Goal: Complete application form: Complete application form

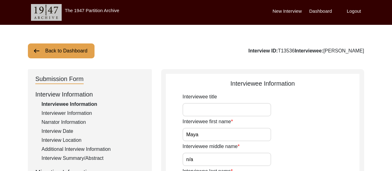
scroll to position [198, 0]
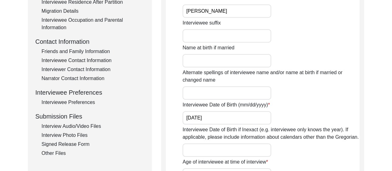
click at [308, 108] on div "Interviewee Date of Birth (mm/dd/yyyy) [DEMOGRAPHIC_DATA]" at bounding box center [271, 112] width 177 height 23
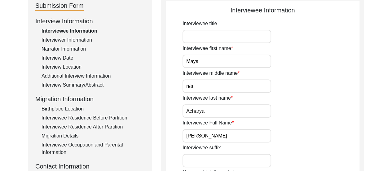
scroll to position [62, 0]
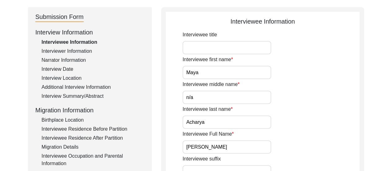
click at [86, 96] on div "Interview Summary/Abstract" at bounding box center [93, 95] width 103 height 7
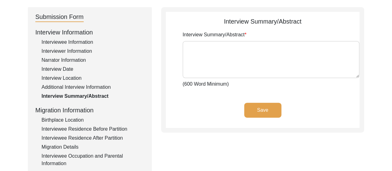
click at [224, 45] on textarea "Interview Summary/Abstract" at bounding box center [271, 59] width 177 height 37
paste textarea "[PERSON_NAME] was born on [DEMOGRAPHIC_DATA], in [GEOGRAPHIC_DATA], 24 Parganas…"
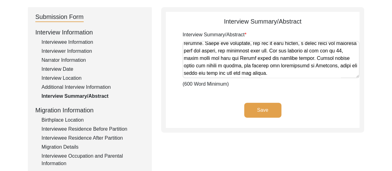
scroll to position [345, 0]
type textarea "[PERSON_NAME] was born on [DEMOGRAPHIC_DATA], in [GEOGRAPHIC_DATA], 24 Parganas…"
click at [268, 110] on button "Save" at bounding box center [262, 110] width 37 height 15
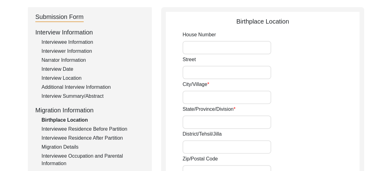
type input "Bithari,"
type input "Province of [GEOGRAPHIC_DATA],"
type input "24 Parganas,"
type input "[GEOGRAPHIC_DATA]"
type input "Bithari, [GEOGRAPHIC_DATA], [GEOGRAPHIC_DATA]"
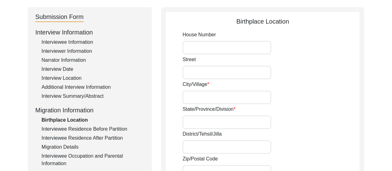
type input "22.8397053061851,"
type input "88.9132104047769"
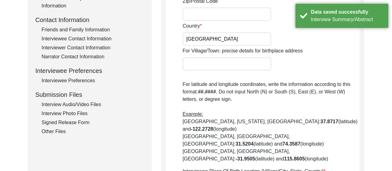
scroll to position [242, 0]
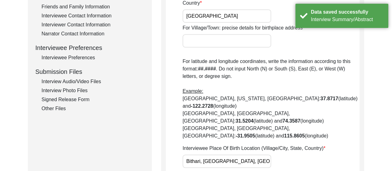
click at [64, 108] on div "Other Files" at bounding box center [93, 108] width 103 height 7
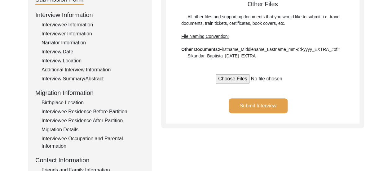
scroll to position [47, 0]
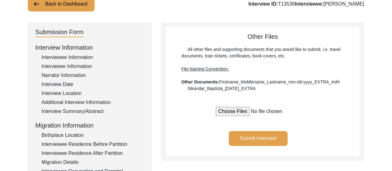
click at [262, 138] on button "Submit Interview" at bounding box center [258, 138] width 59 height 15
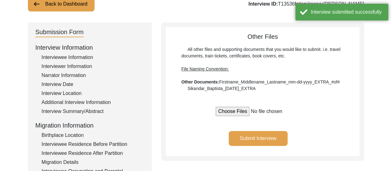
scroll to position [0, 0]
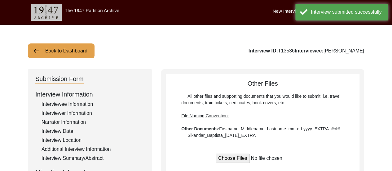
click at [279, 47] on div "Interview ID: T13536 Interviewee: [PERSON_NAME]" at bounding box center [307, 50] width 116 height 7
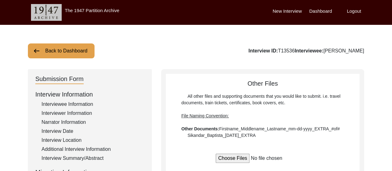
click at [322, 8] on label "Dashboard" at bounding box center [320, 11] width 23 height 7
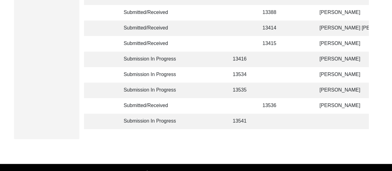
scroll to position [223, 0]
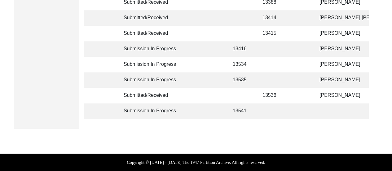
click at [286, 61] on td at bounding box center [273, 65] width 28 height 16
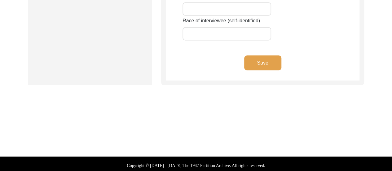
type input "Meera"
type input "n/a"
type input "Dutta"
type input "[PERSON_NAME]"
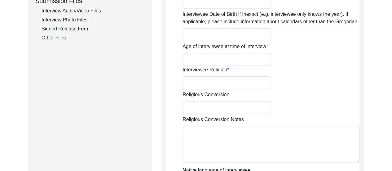
scroll to position [314, 0]
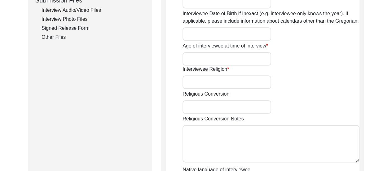
click at [221, 85] on input "Interviewee Religion" at bounding box center [227, 81] width 89 height 13
type input "[DEMOGRAPHIC_DATA]"
click at [199, 52] on input "Age of interviewee at time of interview" at bounding box center [227, 58] width 89 height 13
click at [311, 64] on div "Age of interviewee at time of interview" at bounding box center [271, 53] width 177 height 23
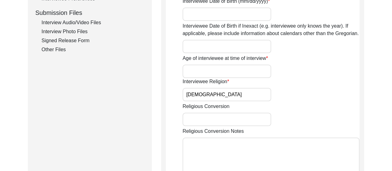
click at [375, 59] on div "Back to Dashboard Interview ID: T13534 Interviewee: [PERSON_NAME] Submission Fo…" at bounding box center [196, 45] width 392 height 644
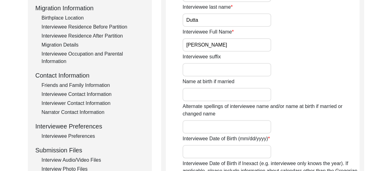
scroll to position [165, 0]
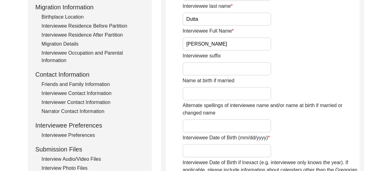
click at [220, 95] on input "Name at birth if married" at bounding box center [227, 93] width 89 height 13
type input "Meera De"
click at [318, 84] on div "Name at birth if married [PERSON_NAME]" at bounding box center [271, 88] width 177 height 23
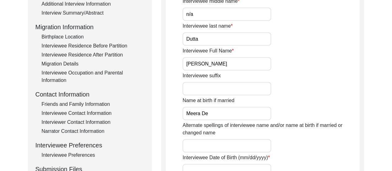
scroll to position [215, 0]
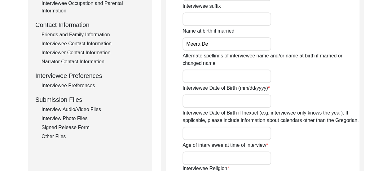
click at [233, 99] on input "Interviewee Date of Birth (mm/dd/yyyy)" at bounding box center [227, 100] width 89 height 13
type input "0"
type input "[DATE]"
click at [309, 93] on div "Interviewee Date of Birth (mm/dd/yyyy) [DEMOGRAPHIC_DATA]" at bounding box center [271, 95] width 177 height 23
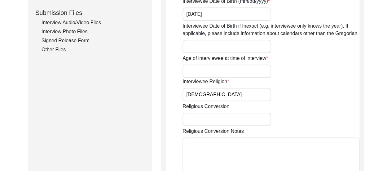
scroll to position [289, 0]
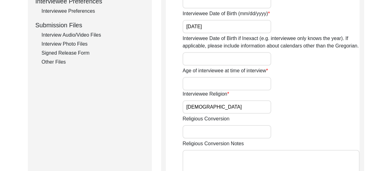
click at [214, 82] on input "Age of interviewee at time of interview" at bounding box center [227, 83] width 89 height 13
type input "81"
click at [286, 87] on div "Age of interviewee at time of interview 81" at bounding box center [271, 78] width 177 height 23
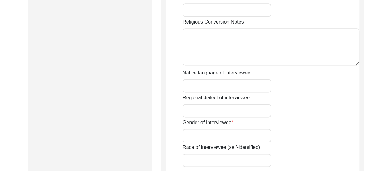
scroll to position [413, 0]
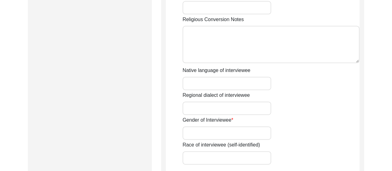
click at [231, 127] on input "Gender of Interviewee" at bounding box center [227, 132] width 89 height 13
type input "[DEMOGRAPHIC_DATA]"
click at [338, 110] on div "Regional dialect of interviewee" at bounding box center [271, 102] width 177 height 23
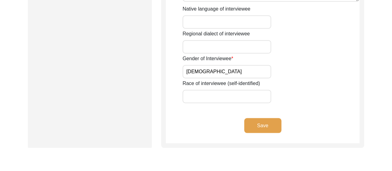
scroll to position [475, 0]
click at [266, 123] on button "Save" at bounding box center [262, 124] width 37 height 15
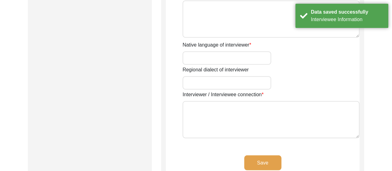
type input "[PERSON_NAME]"
type input "[DEMOGRAPHIC_DATA]"
type input "[DATE]"
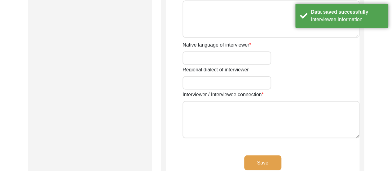
type input "Dum Dum, [GEOGRAPHIC_DATA], [GEOGRAPHIC_DATA]"
type input "Student"
type input "[PERSON_NAME]"
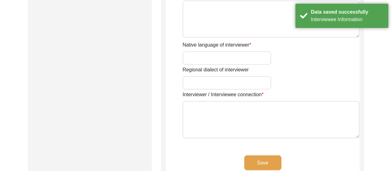
type textarea "The Interviewer is a student currently pursuing Bachelor of Arts in History (Ho…"
type input "Bengali"
type textarea "The interviewee is the sister-in-law of the interviewer's maternal grandmother."
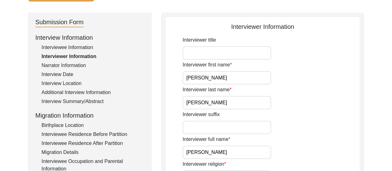
scroll to position [41, 0]
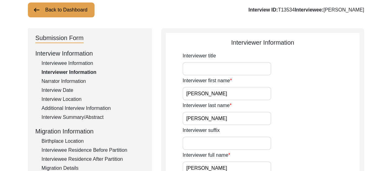
click at [81, 81] on div "Narrator Information" at bounding box center [93, 81] width 103 height 7
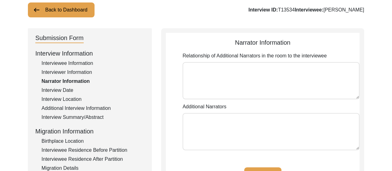
click at [63, 93] on div "Interview Date" at bounding box center [93, 90] width 103 height 7
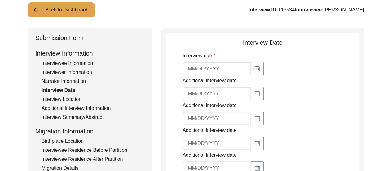
type input "[DATE]"
click at [68, 100] on div "Interview Location" at bounding box center [93, 99] width 103 height 7
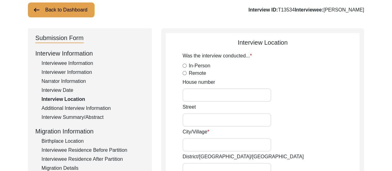
radio input "true"
click at [84, 109] on div "Additional Interview Information" at bounding box center [93, 107] width 103 height 7
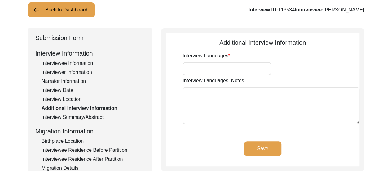
type input "Bengali"
click at [87, 118] on div "Interview Summary/Abstract" at bounding box center [93, 116] width 103 height 7
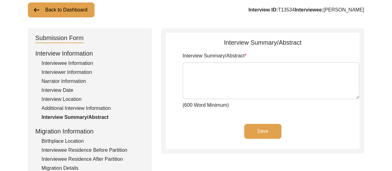
click at [64, 137] on div "Birthplace Location" at bounding box center [93, 140] width 103 height 7
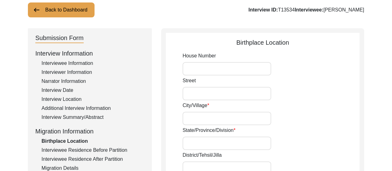
click at [226, 119] on input "City/Village" at bounding box center [227, 118] width 89 height 13
type input "Mallikpur"
click at [315, 113] on div "City/[GEOGRAPHIC_DATA]" at bounding box center [271, 113] width 177 height 23
click at [293, 128] on div "State/Province/Division" at bounding box center [271, 138] width 177 height 23
click at [299, 136] on div "State/Province/Division" at bounding box center [271, 138] width 177 height 23
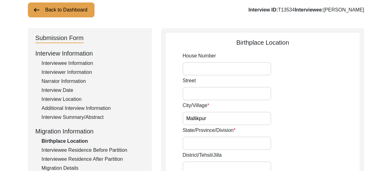
click at [240, 144] on input "State/Province/Division" at bounding box center [227, 142] width 89 height 13
click at [308, 130] on div "State/Province/Division [GEOGRAPHIC_DATA]" at bounding box center [271, 138] width 177 height 23
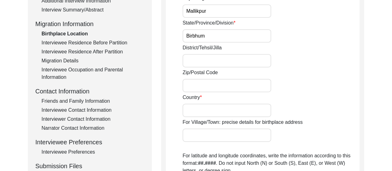
scroll to position [153, 0]
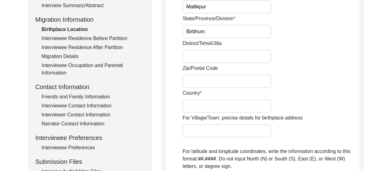
click at [229, 30] on input "Birbhum" at bounding box center [227, 31] width 89 height 13
type input "B"
type input "Province of [GEOGRAPHIC_DATA],"
click at [229, 57] on input "District/Tehsil/Jilla" at bounding box center [227, 56] width 89 height 13
type input "Birbhum"
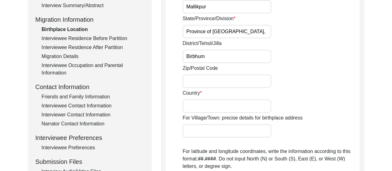
click at [207, 108] on input "Country" at bounding box center [227, 105] width 89 height 13
type input "[GEOGRAPHIC_DATA]"
click at [283, 135] on div "For Village/Town: precise details for birthplace address" at bounding box center [271, 125] width 177 height 23
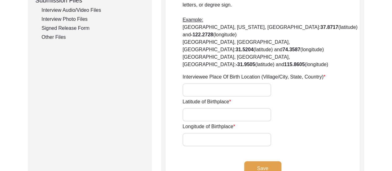
scroll to position [326, 0]
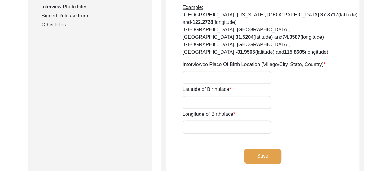
click at [211, 96] on input "Latitude of Birthplace" at bounding box center [227, 102] width 89 height 13
paste input "23.93346367748525, 87.70646273256882"
drag, startPoint x: 224, startPoint y: 80, endPoint x: 273, endPoint y: 81, distance: 48.7
click at [273, 86] on div "Latitude of Birthplace [GEOGRAPHIC_DATA]" at bounding box center [271, 97] width 177 height 23
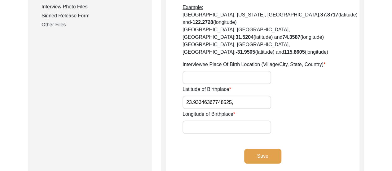
scroll to position [0, 0]
type input "23.93346367748525,"
click at [225, 120] on input "Longitude of Birthplace" at bounding box center [227, 126] width 89 height 13
paste input "87.70646273256882"
type input "87.70646273256882"
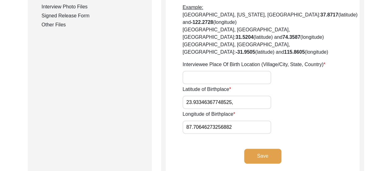
click at [234, 96] on input "23.93346367748525," at bounding box center [227, 102] width 89 height 13
type input "23.93346367748525"
click at [230, 71] on input "Interviewee Place Of Birth Location (Village/City, State, Country)" at bounding box center [227, 77] width 89 height 13
type input "[GEOGRAPHIC_DATA], [GEOGRAPHIC_DATA], [GEOGRAPHIC_DATA]"
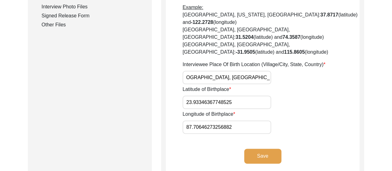
scroll to position [0, 0]
click at [267, 149] on button "Save" at bounding box center [262, 156] width 37 height 15
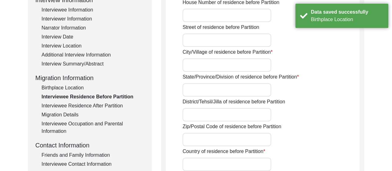
scroll to position [87, 0]
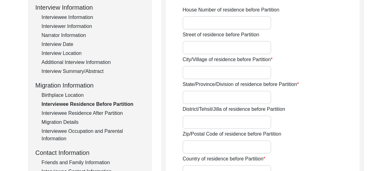
click at [218, 70] on input "City/Village of residence before Partition" at bounding box center [227, 72] width 89 height 13
type input "Suri"
click at [210, 100] on input "State/Province/Division of residence before Partition" at bounding box center [227, 97] width 89 height 13
type input "Province of [GEOGRAPHIC_DATA],"
click at [224, 77] on input "Suri" at bounding box center [227, 72] width 89 height 13
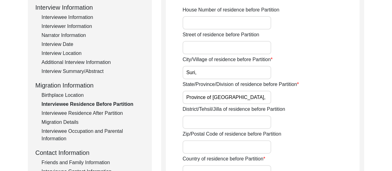
type input "Suri,"
click at [308, 78] on div "City/Village of residence before Partition Suri," at bounding box center [271, 67] width 177 height 23
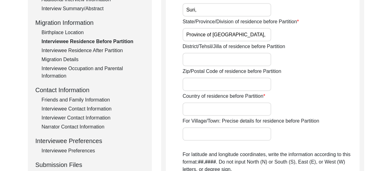
scroll to position [161, 0]
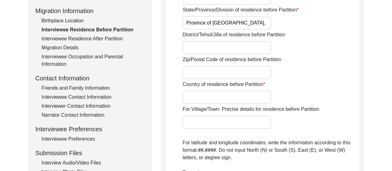
click at [219, 43] on input "District/Tehsil/Jilla of residence before Partition" at bounding box center [227, 47] width 89 height 13
type input "Birbhum"
click at [220, 96] on input "Country of residence before Partition" at bounding box center [227, 97] width 89 height 13
type input "[GEOGRAPHIC_DATA]"
click at [303, 89] on div "Country of residence before Partition [GEOGRAPHIC_DATA][DEMOGRAPHIC_DATA]" at bounding box center [271, 92] width 177 height 23
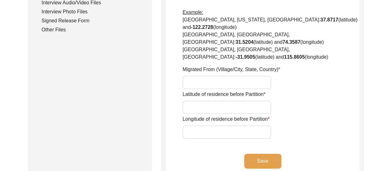
scroll to position [322, 0]
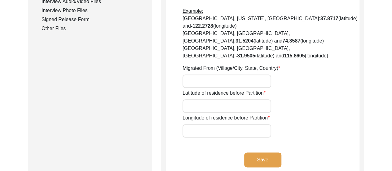
click at [241, 74] on input "Migrated From (Village/City, State, Country)" at bounding box center [227, 80] width 89 height 13
type input "Suri, [GEOGRAPHIC_DATA], [GEOGRAPHIC_DATA]"
click at [204, 99] on input "Latitude of residence before Partition" at bounding box center [227, 105] width 89 height 13
paste input "23.901852242381594, 87.5259823350211"
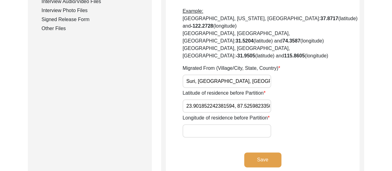
scroll to position [0, 10]
drag, startPoint x: 228, startPoint y: 83, endPoint x: 269, endPoint y: 90, distance: 42.5
click at [269, 90] on div "Latitude of residence before Partition 23.901852242381594, 87.5259823350211" at bounding box center [271, 100] width 177 height 23
click at [210, 124] on input "Longitude of residence before Partition" at bounding box center [227, 130] width 89 height 13
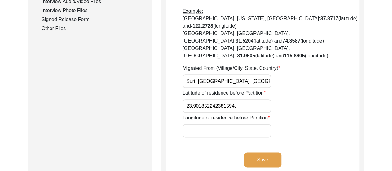
drag, startPoint x: 210, startPoint y: 111, endPoint x: 193, endPoint y: 82, distance: 33.3
click at [193, 99] on input "23.901852242381594," at bounding box center [227, 105] width 89 height 13
click at [245, 99] on input "23.901852242381594," at bounding box center [227, 105] width 89 height 13
type input "2"
paste input "23.912837564472238, 87.52495236677461"
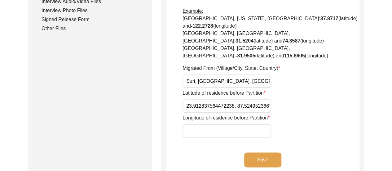
scroll to position [0, 13]
drag, startPoint x: 224, startPoint y: 85, endPoint x: 284, endPoint y: 85, distance: 59.5
click at [284, 89] on div "Latitude of residence before Partition 23.912837564472238, 87.52495236677461" at bounding box center [271, 100] width 177 height 23
type input "23.912837564472238,"
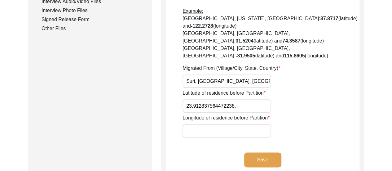
click at [204, 124] on input "Longitude of residence before Partition" at bounding box center [227, 130] width 89 height 13
paste input "87.52495236677461"
type input "87.52495236677461"
click at [244, 99] on input "23.912837564472238," at bounding box center [227, 105] width 89 height 13
type input "23.912837564472238"
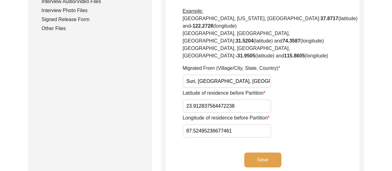
click at [271, 152] on button "Save" at bounding box center [262, 159] width 37 height 15
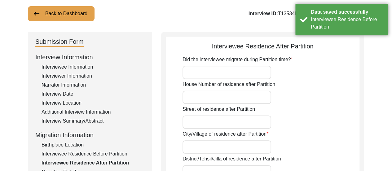
scroll to position [50, 0]
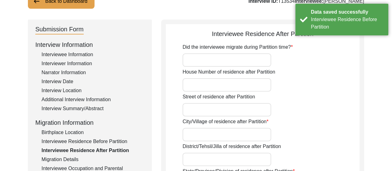
click at [219, 56] on input "Did the interviewee migrate during Partition time?" at bounding box center [227, 59] width 89 height 13
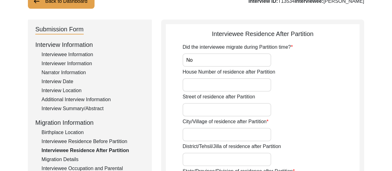
type input "No"
click at [310, 106] on div "Street of residence after Partition" at bounding box center [271, 104] width 177 height 23
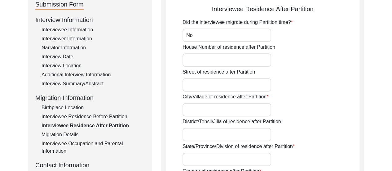
scroll to position [87, 0]
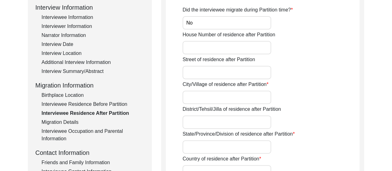
click at [215, 102] on input "City/Village of residence after Partition" at bounding box center [227, 97] width 89 height 13
type input "s"
type input "Suri"
click at [313, 113] on div "District/Tehsil/Jilla of residence after Partition" at bounding box center [271, 116] width 177 height 23
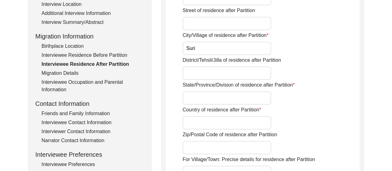
scroll to position [136, 0]
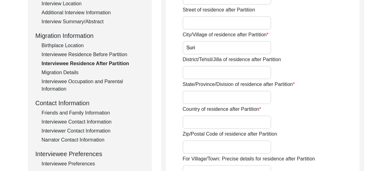
click at [222, 71] on input "District/Tehsil/Jilla of residence after Partition" at bounding box center [227, 72] width 89 height 13
type input "Birbhum"
click at [231, 105] on label "Country of residence after Partition" at bounding box center [222, 108] width 78 height 7
click at [231, 115] on input "Country of residence after Partition" at bounding box center [227, 121] width 89 height 13
click at [221, 99] on input "State/Province/Division of residence after Partition" at bounding box center [227, 97] width 89 height 13
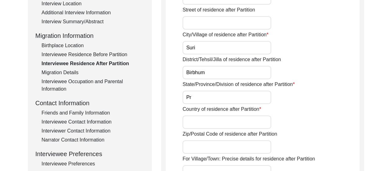
type input "P"
click at [221, 99] on input "State/Province/Division of residence after Partition" at bounding box center [227, 97] width 89 height 13
click at [201, 127] on input "Country of residence after Partition" at bounding box center [227, 121] width 89 height 13
click at [201, 97] on input "State/Province/Division of residence after Partition" at bounding box center [227, 97] width 89 height 13
type input "[GEOGRAPHIC_DATA]"
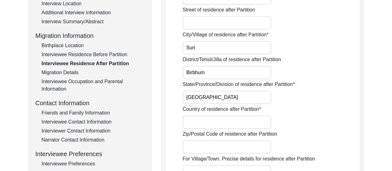
click at [206, 121] on input "Country of residence after Partition" at bounding box center [227, 121] width 89 height 13
type input "Dominion of [GEOGRAPHIC_DATA]"
click at [295, 123] on div "Country of residence after Partition Dominion of [DEMOGRAPHIC_DATA]" at bounding box center [271, 116] width 177 height 23
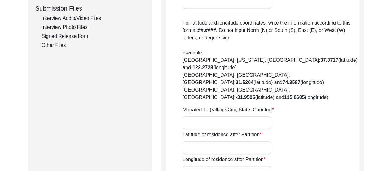
scroll to position [335, 0]
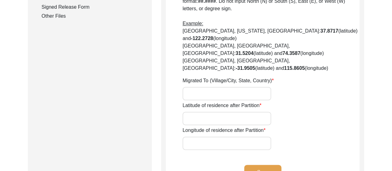
click at [220, 87] on input "Migrated To (Village/City, State, Country)" at bounding box center [227, 93] width 89 height 13
click at [204, 87] on input "Majhdia, [GEOGRAPHIC_DATA], Dominion of India" at bounding box center [227, 93] width 89 height 13
type input "Suri, [GEOGRAPHIC_DATA], Dominion of [GEOGRAPHIC_DATA]"
click at [215, 112] on input "Latitude of residence after Partition" at bounding box center [227, 118] width 89 height 13
paste input "23.912837564472238, 87.52632565776995"
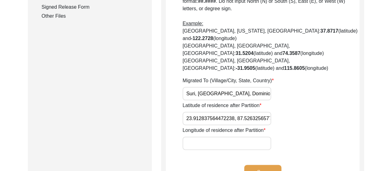
scroll to position [0, 13]
drag, startPoint x: 226, startPoint y: 97, endPoint x: 275, endPoint y: 97, distance: 49.0
click at [275, 102] on div "Latitude of residence after Partition 23.912837564472238, 87.52632565776995" at bounding box center [271, 113] width 177 height 23
type input "23.912837564472238,"
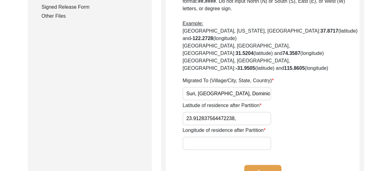
click at [198, 136] on input "Longitude of residence after Partition" at bounding box center [227, 142] width 89 height 13
paste input "87.52632565776995"
type input "87.52632565776995"
click at [242, 112] on input "23.912837564472238," at bounding box center [227, 118] width 89 height 13
type input "23.912837564472238"
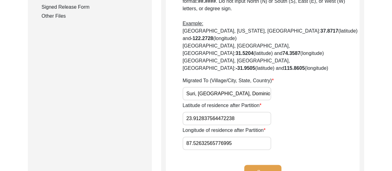
click at [264, 165] on button "Save" at bounding box center [262, 172] width 37 height 15
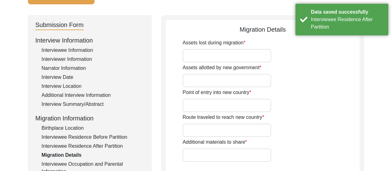
scroll to position [66, 0]
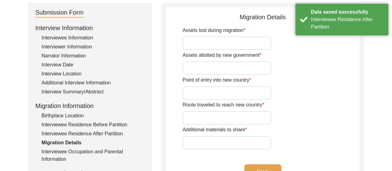
click at [227, 42] on input "Assets lost during migration" at bounding box center [227, 43] width 89 height 13
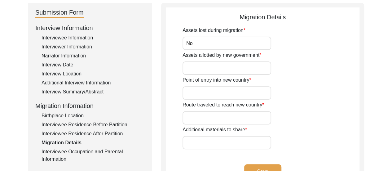
type input "No"
click at [219, 70] on input "Assets allotted by new government" at bounding box center [227, 67] width 89 height 13
type input "No"
click at [220, 91] on input "Point of entry into new country" at bounding box center [227, 92] width 89 height 13
type input "n/a"
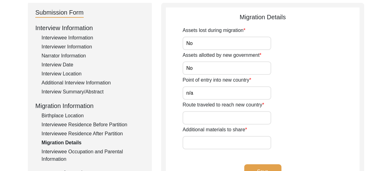
click at [218, 116] on input "Route traveled to reach new country" at bounding box center [227, 117] width 89 height 13
type input "n/a"
click at [225, 141] on input "Additional materials to share" at bounding box center [227, 142] width 89 height 13
type input "n/a"
click at [220, 66] on input "No" at bounding box center [227, 67] width 89 height 13
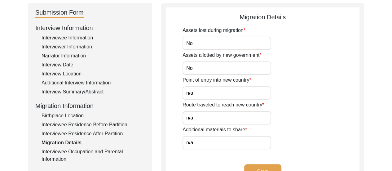
type input "N"
click at [220, 66] on input "Assets allotted by new government" at bounding box center [227, 67] width 89 height 13
type input "n/a"
click at [225, 44] on input "No" at bounding box center [227, 43] width 89 height 13
type input "N"
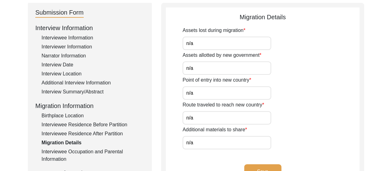
type input "n/a"
click at [269, 169] on button "Save" at bounding box center [262, 171] width 37 height 15
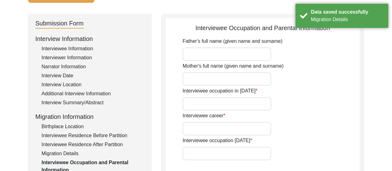
scroll to position [54, 0]
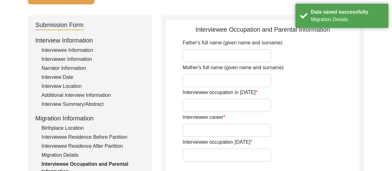
click at [208, 57] on input "Father's full name (given name and surname)" at bounding box center [227, 55] width 89 height 13
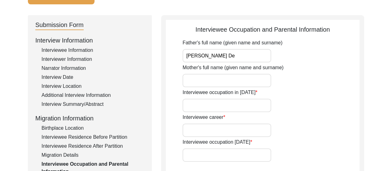
type input "[PERSON_NAME] De"
click at [215, 75] on input "Mother's full name (given name and surname)" at bounding box center [227, 80] width 89 height 13
type input "[PERSON_NAME]"
click at [200, 110] on input "Interviewee occupation in [DATE]" at bounding box center [227, 105] width 89 height 13
type input "Child"
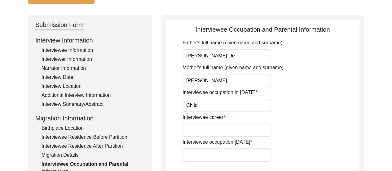
click at [205, 136] on div "Father's full name (given name and surname) [PERSON_NAME] Mother's full name (g…" at bounding box center [271, 100] width 177 height 122
click at [201, 135] on input "Interviewee career" at bounding box center [227, 129] width 89 height 13
type input "Housemaker"
click at [202, 157] on input "Interviewee occupation [DATE]" at bounding box center [227, 154] width 89 height 13
type input "n/a"
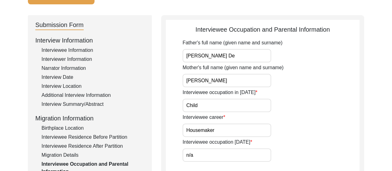
click at [300, 135] on div "Interviewee career Housemaker" at bounding box center [271, 124] width 177 height 23
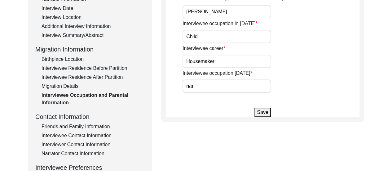
scroll to position [128, 0]
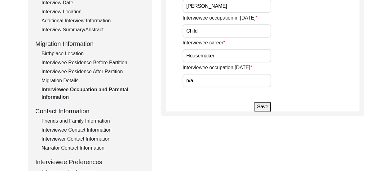
click at [263, 105] on button "Save" at bounding box center [263, 106] width 16 height 9
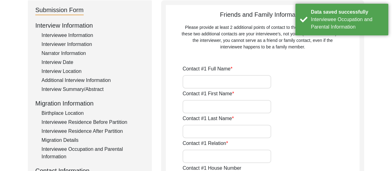
scroll to position [79, 0]
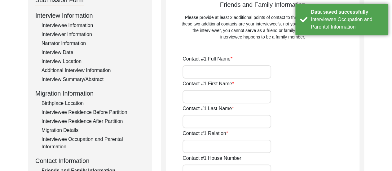
click at [221, 73] on input "Contact #1 Full Name" at bounding box center [227, 71] width 89 height 13
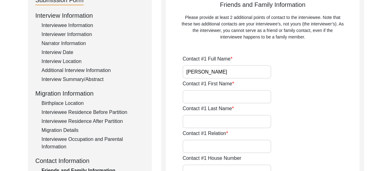
type input "[PERSON_NAME]"
click at [234, 94] on input "Contact #1 First Name" at bounding box center [227, 96] width 89 height 13
type input "[PERSON_NAME]"
click at [231, 122] on input "Contact #1 Last Name" at bounding box center [227, 121] width 89 height 13
type input "Datta"
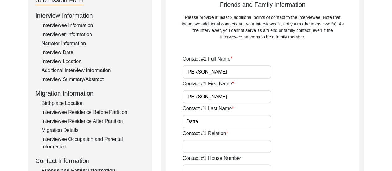
click at [232, 142] on input "Contact #1 Relation" at bounding box center [227, 146] width 89 height 13
type input "Son"
click at [301, 141] on div "Contact #1 Relation Son" at bounding box center [271, 141] width 177 height 23
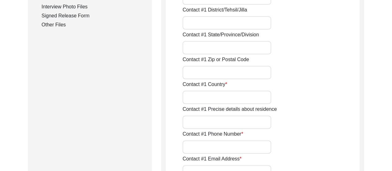
scroll to position [352, 0]
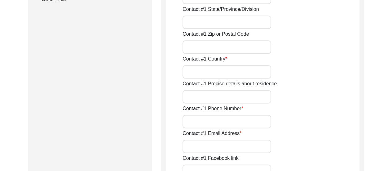
click at [302, 113] on div "Contact #1 Phone Number" at bounding box center [271, 116] width 177 height 23
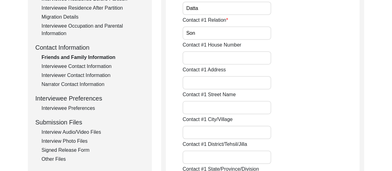
scroll to position [190, 0]
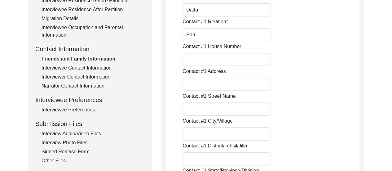
click at [200, 85] on input "Contact #1 Address" at bounding box center [227, 84] width 89 height 13
type input "[PERSON_NAME] Cooperative"
click at [196, 105] on input "Contact #1 Street Name" at bounding box center [227, 108] width 89 height 13
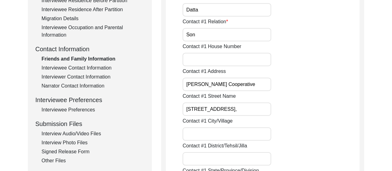
scroll to position [0, 5]
type input "[STREET_ADDRESS],"
click at [219, 129] on input "Contact #1 City/Village" at bounding box center [227, 133] width 89 height 13
type input "[GEOGRAPHIC_DATA],"
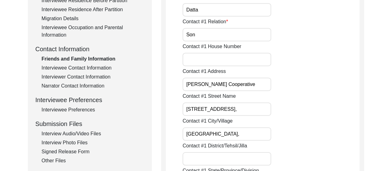
click at [240, 110] on input "[STREET_ADDRESS]," at bounding box center [227, 108] width 89 height 13
type input "[STREET_ADDRESS],"
click at [198, 157] on input "Contact #1 District/Tehsil/Jilla" at bounding box center [227, 158] width 89 height 13
type input "North 24 Parganas,"
click at [310, 131] on div "Contact #[GEOGRAPHIC_DATA]," at bounding box center [271, 128] width 177 height 23
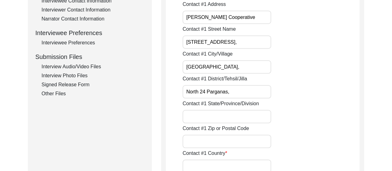
scroll to position [277, 0]
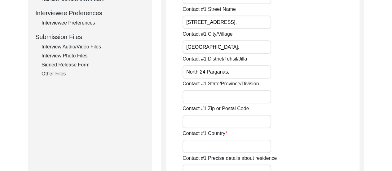
click at [231, 94] on input "Contact #1 State/Province/Division" at bounding box center [227, 96] width 89 height 13
type input "[GEOGRAPHIC_DATA]"
click at [232, 125] on input "Contact #1 Zip or Postal Code" at bounding box center [227, 121] width 89 height 13
type input "700107"
click at [196, 142] on input "Contact #1 Country" at bounding box center [227, 146] width 89 height 13
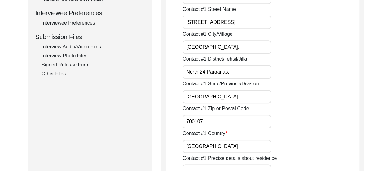
type input "[GEOGRAPHIC_DATA]"
click at [287, 127] on div "Contact #1 Zip or Postal Code 700107" at bounding box center [271, 116] width 177 height 23
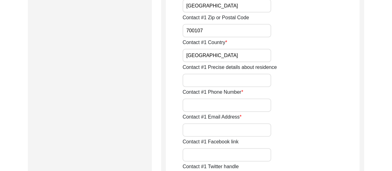
scroll to position [389, 0]
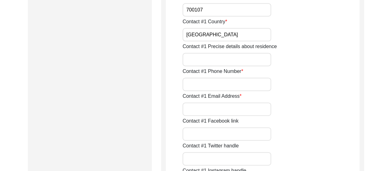
click at [236, 79] on input "Contact #1 Phone Number" at bounding box center [227, 84] width 89 height 13
type input "9831722662"
click at [233, 111] on input "Contact #1 Email Address" at bounding box center [227, 108] width 89 height 13
click at [302, 118] on div "Contact #1 Facebook link" at bounding box center [271, 128] width 177 height 23
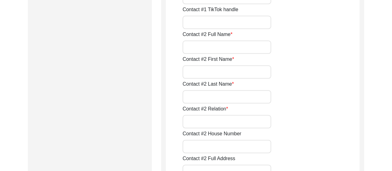
scroll to position [600, 0]
click at [231, 48] on input "Contact #2 Full Name" at bounding box center [227, 46] width 89 height 13
click at [222, 73] on input "Contact #2 First Name" at bounding box center [227, 71] width 89 height 13
click at [235, 51] on input "[PERSON_NAME]" at bounding box center [227, 46] width 89 height 13
type input "[PERSON_NAME]"
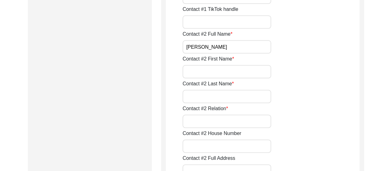
click at [233, 69] on input "Contact #2 First Name" at bounding box center [227, 71] width 89 height 13
type input "[PERSON_NAME]"
click at [211, 98] on input "Contact #2 Last Name" at bounding box center [227, 96] width 89 height 13
type input "Datta"
click at [219, 122] on input "Contact #2 Relation" at bounding box center [227, 121] width 89 height 13
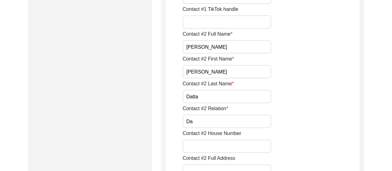
type input "Daughter-in-Law"
click at [296, 136] on div "Contact #2 House Number" at bounding box center [271, 141] width 177 height 23
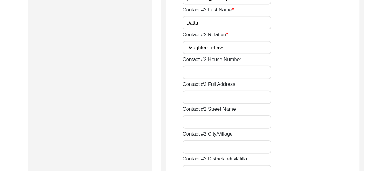
scroll to position [674, 0]
click at [232, 72] on input "Contact #2 House Number" at bounding box center [227, 71] width 89 height 13
click at [192, 98] on input "Contact #2 Full Address" at bounding box center [227, 96] width 89 height 13
click at [219, 73] on input "Contact #2 House Number" at bounding box center [227, 71] width 89 height 13
click at [200, 98] on input "Contact #2 Full Address" at bounding box center [227, 96] width 89 height 13
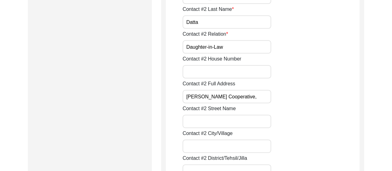
type input "[PERSON_NAME] Cooperative,"
click at [205, 122] on input "Contact #2 Street Name" at bounding box center [227, 121] width 89 height 13
type input "[STREET_ADDRESS],"
click at [304, 71] on div "Contact #2 House Number" at bounding box center [271, 66] width 177 height 23
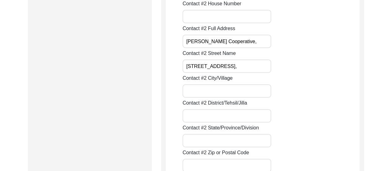
scroll to position [749, 0]
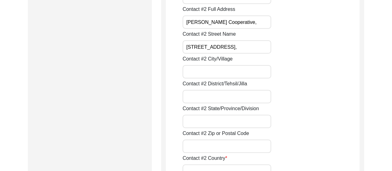
click at [237, 71] on input "Contact #2 City/Village" at bounding box center [227, 71] width 89 height 13
type input "[GEOGRAPHIC_DATA],"
click at [221, 100] on input "Contact #2 District/Tehsil/Jilla" at bounding box center [227, 96] width 89 height 13
type input "North 24 Parganas,"
click at [229, 127] on input "Contact #2 State/Province/Division" at bounding box center [227, 121] width 89 height 13
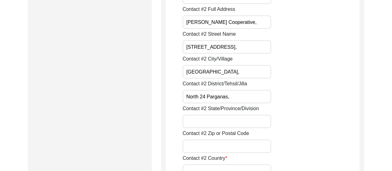
type input "[GEOGRAPHIC_DATA],"
click at [297, 114] on div "Contact #2 State/Province/Division [GEOGRAPHIC_DATA]," at bounding box center [271, 116] width 177 height 23
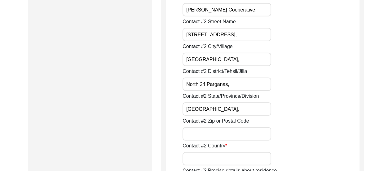
scroll to position [773, 0]
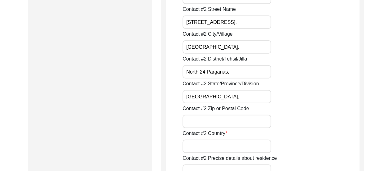
click at [234, 124] on input "Contact #2 Zip or Postal Code" at bounding box center [227, 121] width 89 height 13
type input "t"
type input "700107"
click at [213, 146] on input "Contact #2 Country" at bounding box center [227, 146] width 89 height 13
type input "[GEOGRAPHIC_DATA]"
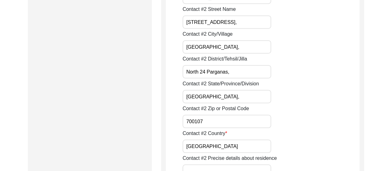
click at [292, 122] on div "Contact #2 Zip or Postal Code 700107" at bounding box center [271, 116] width 177 height 23
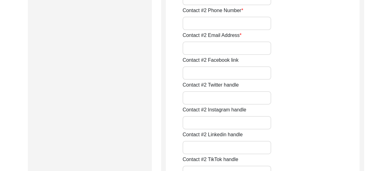
scroll to position [947, 0]
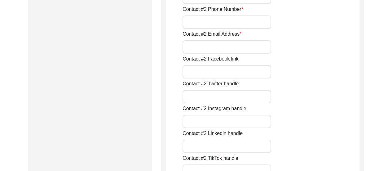
click at [251, 24] on input "Contact #2 Phone Number" at bounding box center [227, 22] width 89 height 13
type input "9432599535"
click at [310, 72] on div "Contact #2 Facebook link" at bounding box center [271, 66] width 177 height 23
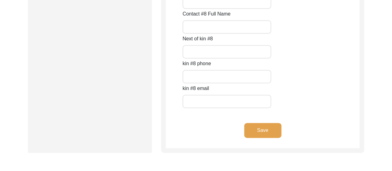
scroll to position [2873, 0]
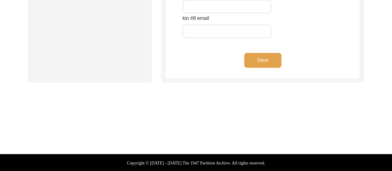
click at [262, 59] on button "Save" at bounding box center [262, 60] width 37 height 15
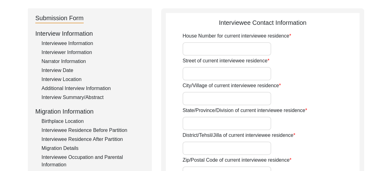
scroll to position [62, 0]
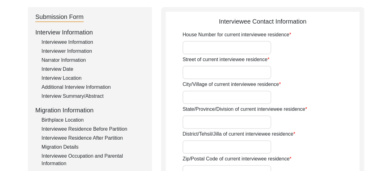
click at [240, 47] on input "House Number for current interviewee residence" at bounding box center [227, 47] width 89 height 13
click at [196, 76] on input "Street of current interviewee residence" at bounding box center [227, 72] width 89 height 13
click at [234, 48] on input "1st Floor," at bounding box center [227, 47] width 89 height 13
type input "1st Floor, [PERSON_NAME] Cooperative,"
click at [226, 75] on input "Street of current interviewee residence" at bounding box center [227, 72] width 89 height 13
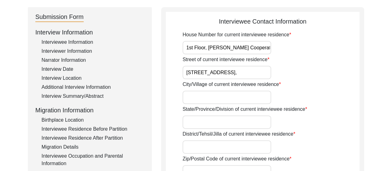
type input "[STREET_ADDRESS],"
click at [217, 100] on input "City/Village of current interviewee residence" at bounding box center [227, 97] width 89 height 13
type input "[GEOGRAPHIC_DATA]"
click at [195, 122] on input "State/Province/Division of current interviewee residence" at bounding box center [227, 121] width 89 height 13
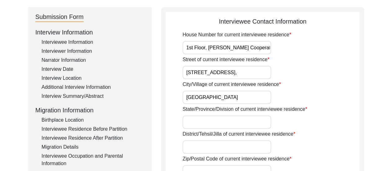
type input "[GEOGRAPHIC_DATA],"
click at [230, 97] on input "[GEOGRAPHIC_DATA]" at bounding box center [227, 97] width 89 height 13
type input "[GEOGRAPHIC_DATA],"
click at [233, 149] on input "District/Tehsil/Jilla of current interviewee residence" at bounding box center [227, 146] width 89 height 13
click at [303, 134] on div "District/[GEOGRAPHIC_DATA]/Jilla of current interviewee residence [GEOGRAPHIC_D…" at bounding box center [271, 141] width 177 height 23
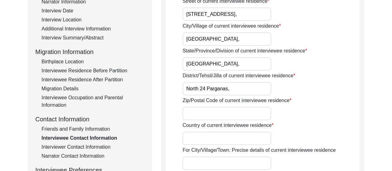
scroll to position [124, 0]
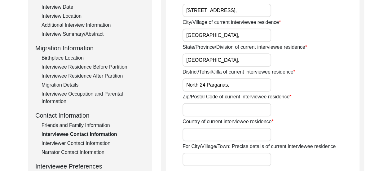
click at [245, 84] on input "North 24 Parganas," at bounding box center [227, 84] width 89 height 13
type input "N"
type input "North 24 Parganas,"
click at [229, 111] on input "Zip/Postal Code of current interviewee residence" at bounding box center [227, 109] width 89 height 13
type input "700107"
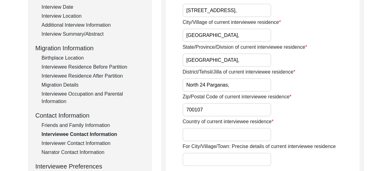
click at [220, 136] on input "Country of current interviewee residence" at bounding box center [227, 134] width 89 height 13
type input "[GEOGRAPHIC_DATA]"
click at [310, 132] on div "Country of current interviewee residence [DEMOGRAPHIC_DATA]" at bounding box center [271, 129] width 177 height 23
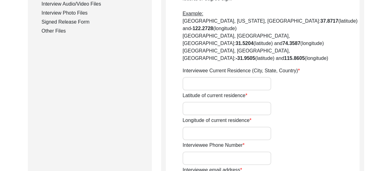
scroll to position [322, 0]
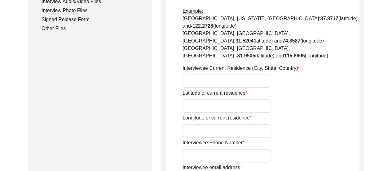
click at [221, 99] on input "Latitude of current residence" at bounding box center [227, 105] width 89 height 13
paste input "22.577012499375847, 88.46544885177849"
drag, startPoint x: 224, startPoint y: 85, endPoint x: 279, endPoint y: 83, distance: 54.6
click at [279, 89] on div "Latitude of current residence 22.577012499375847, 88.46544885177849" at bounding box center [271, 100] width 177 height 23
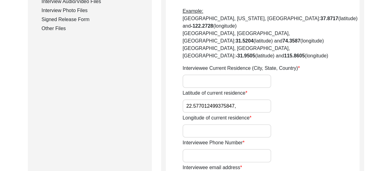
scroll to position [0, 0]
type input "22.577012499375847,"
click at [224, 124] on input "Longitude of current residence" at bounding box center [227, 130] width 89 height 13
paste input "88.46544885177849"
type input "88.46544885177849"
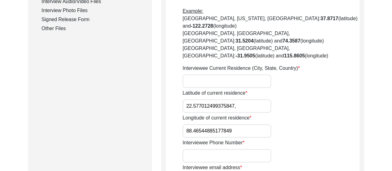
click at [239, 99] on input "22.577012499375847," at bounding box center [227, 105] width 89 height 13
type input "22.577012499375847"
type input "[EMAIL_ADDRESS][DOMAIN_NAME]"
click at [244, 149] on input "Interviewee Phone Number" at bounding box center [227, 155] width 89 height 13
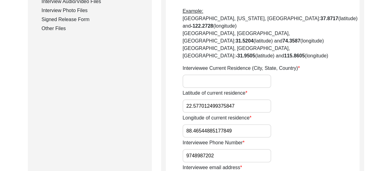
type input "9748987202"
click at [314, 139] on div "Interviewee Phone Number [PHONE_NUMBER]" at bounding box center [271, 150] width 177 height 23
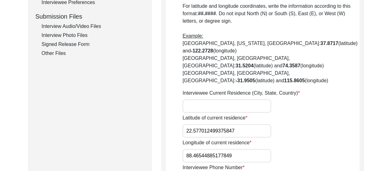
scroll to position [298, 0]
click at [246, 99] on input "Interviewee Current Residence (City, State, Country)" at bounding box center [227, 105] width 89 height 13
type input "[GEOGRAPHIC_DATA], [GEOGRAPHIC_DATA], [GEOGRAPHIC_DATA]"
click at [287, 114] on div "Latitude of current residence 22.577012499375847" at bounding box center [271, 125] width 177 height 23
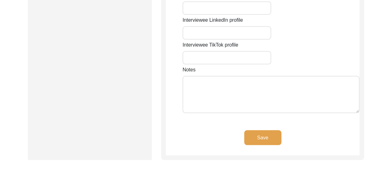
scroll to position [571, 0]
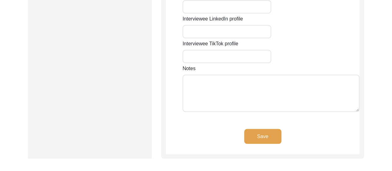
click at [270, 129] on button "Save" at bounding box center [262, 136] width 37 height 15
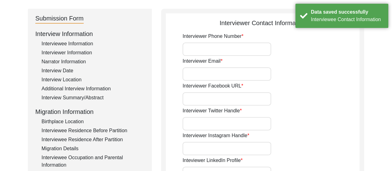
scroll to position [62, 0]
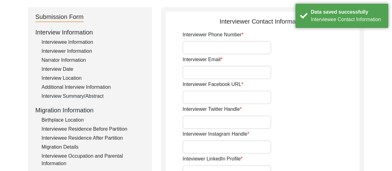
click at [234, 42] on input "Interviewer Phone Number" at bounding box center [227, 47] width 89 height 13
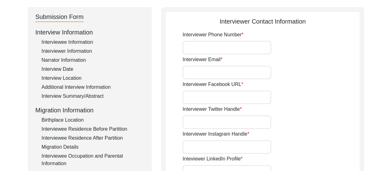
type input "8617280196"
click at [231, 73] on input "Interviewer Email" at bounding box center [227, 72] width 89 height 13
type input "[EMAIL_ADDRESS][DOMAIN_NAME]"
click at [236, 100] on input "Interviewer Facebook URL" at bounding box center [227, 97] width 89 height 13
type input "n/a"
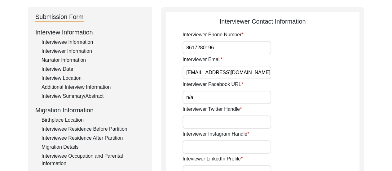
click at [235, 125] on input "Interviewer Twitter Handle" at bounding box center [227, 121] width 89 height 13
type input "n/a"
click at [234, 147] on input "Interviewer Instagram Handle" at bounding box center [227, 146] width 89 height 13
type input "[URL][DOMAIN_NAME]"
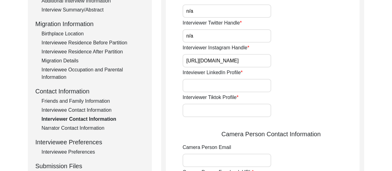
scroll to position [174, 0]
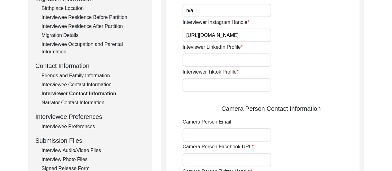
click at [241, 62] on input "Inteviewer LinkedIn Profile" at bounding box center [227, 59] width 89 height 13
type input "[URL][DOMAIN_NAME][PERSON_NAME]"
click at [228, 85] on input "Interviewer Tiktok Profile" at bounding box center [227, 84] width 89 height 13
type input "n/a"
click at [219, 139] on input "Camera Person Email" at bounding box center [227, 134] width 89 height 13
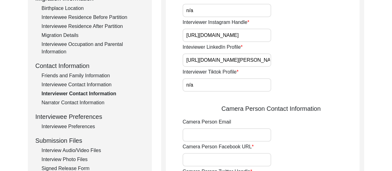
type input "[EMAIL_ADDRESS][DOMAIN_NAME]"
click at [295, 140] on div "Camera Person Email [EMAIL_ADDRESS][DOMAIN_NAME]" at bounding box center [271, 129] width 177 height 23
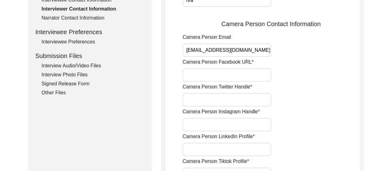
scroll to position [285, 0]
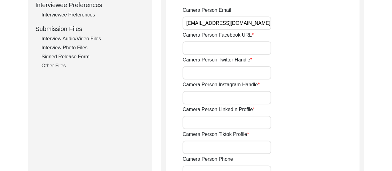
click at [240, 54] on input "Camera Person Facebook URL" at bounding box center [227, 47] width 89 height 13
type input "n/a"
click at [232, 66] on input "Camera Person Twitter Handle" at bounding box center [227, 72] width 89 height 13
type input "n/a"
click at [233, 103] on input "Camera Person Instagram Handle" at bounding box center [227, 97] width 89 height 13
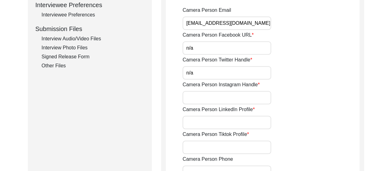
type input "[URL][DOMAIN_NAME]"
click at [221, 124] on input "Camera Person LinkedIn Profile" at bounding box center [227, 122] width 89 height 13
type input "[URL][DOMAIN_NAME][PERSON_NAME]"
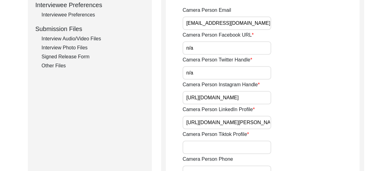
click at [286, 124] on div "Camera Person LinkedIn Profile [URL][DOMAIN_NAME][PERSON_NAME]" at bounding box center [271, 117] width 177 height 23
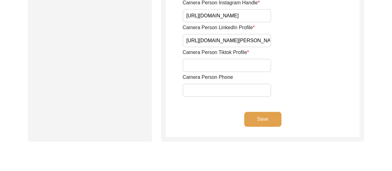
scroll to position [372, 0]
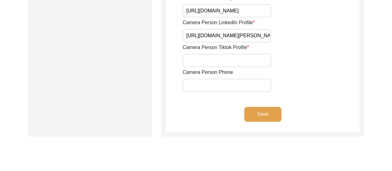
click at [221, 63] on input "Camera Person Tiktok Profile" at bounding box center [227, 60] width 89 height 13
type input "[URL][DOMAIN_NAME][PERSON_NAME]"
click at [254, 62] on input "[URL][DOMAIN_NAME][PERSON_NAME]" at bounding box center [227, 60] width 89 height 13
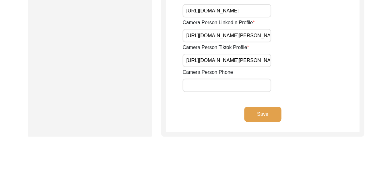
click at [254, 62] on input "[URL][DOMAIN_NAME][PERSON_NAME]" at bounding box center [227, 60] width 89 height 13
click at [226, 59] on input "Camera Person Tiktok Profile" at bounding box center [227, 60] width 89 height 13
type input "n/a"
click at [216, 88] on input "Camera Person Phone" at bounding box center [227, 84] width 89 height 13
type input "8617280196"
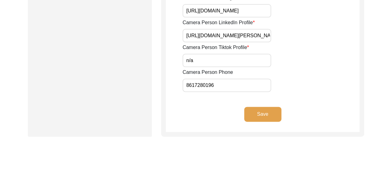
click at [282, 85] on div "Camera Person Phone [PHONE_NUMBER]" at bounding box center [271, 80] width 177 height 23
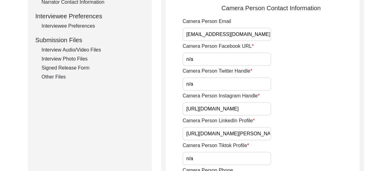
scroll to position [273, 0]
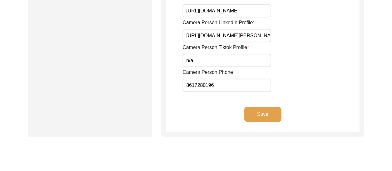
click at [274, 116] on button "Save" at bounding box center [262, 114] width 37 height 15
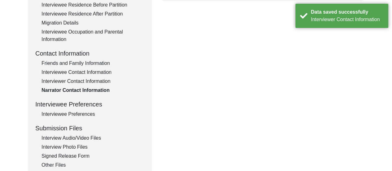
scroll to position [190, 0]
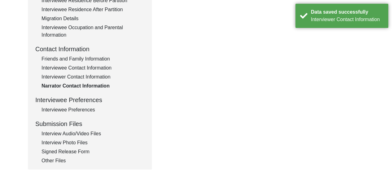
click at [86, 109] on div "Interviewee Preferences" at bounding box center [93, 109] width 103 height 7
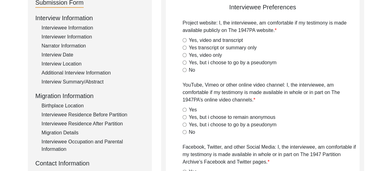
scroll to position [66, 0]
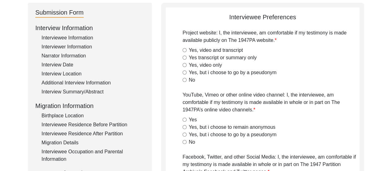
click at [185, 50] on input "Yes, video and transcript" at bounding box center [185, 50] width 4 height 4
radio input "true"
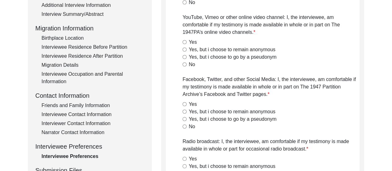
scroll to position [153, 0]
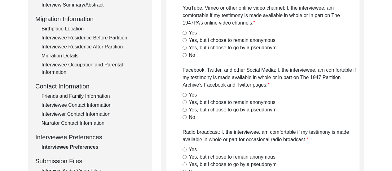
click at [185, 41] on input "Yes, but i choose to remain anonymous" at bounding box center [185, 40] width 4 height 4
radio input "true"
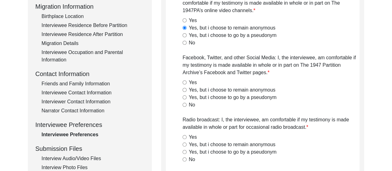
scroll to position [203, 0]
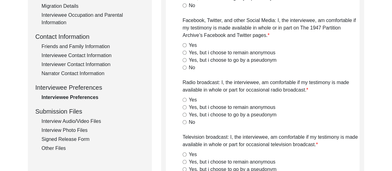
click at [184, 52] on input "Yes, but i choose to remain anonymous" at bounding box center [185, 53] width 4 height 4
radio input "true"
click at [183, 108] on input "Yes, but i choose to remain anonymous" at bounding box center [185, 107] width 4 height 4
radio input "true"
click at [173, 113] on app-interviewee-preferences "Interviewee Preferences Project website: I, the interviewee, am comfortable if …" at bounding box center [263, 167] width 194 height 582
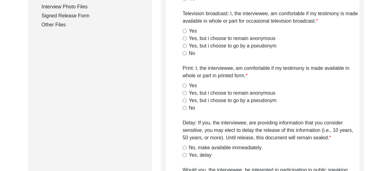
scroll to position [327, 0]
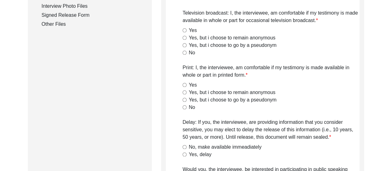
click at [183, 38] on input "Yes, but i choose to remain anonymous" at bounding box center [185, 38] width 4 height 4
radio input "true"
click at [185, 92] on input "Yes, but i choose to remain anonymous" at bounding box center [185, 92] width 4 height 4
radio input "true"
click at [185, 149] on div "No, make available immeadiately" at bounding box center [271, 146] width 177 height 7
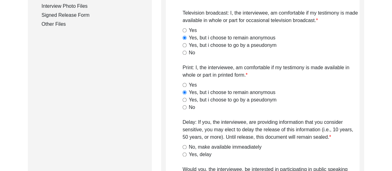
click at [185, 147] on input "No, make available immeadiately" at bounding box center [185, 147] width 4 height 4
radio input "true"
click at [167, 131] on app-interviewee-preferences "Interviewee Preferences Project website: I, the interviewee, am comfortable if …" at bounding box center [263, 43] width 194 height 582
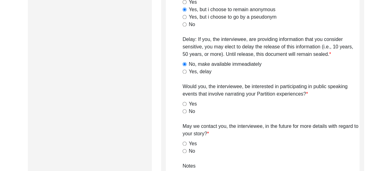
scroll to position [438, 0]
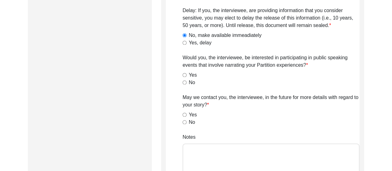
click at [184, 84] on div "No" at bounding box center [271, 82] width 177 height 7
click at [184, 82] on input "No" at bounding box center [185, 82] width 4 height 4
radio input "true"
click at [184, 121] on input "No" at bounding box center [185, 122] width 4 height 4
radio input "true"
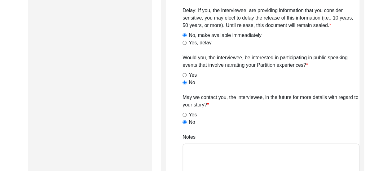
click at [237, 116] on div "Yes" at bounding box center [271, 114] width 177 height 7
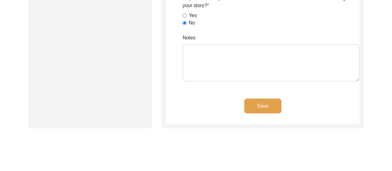
click at [261, 105] on button "Save" at bounding box center [262, 105] width 37 height 15
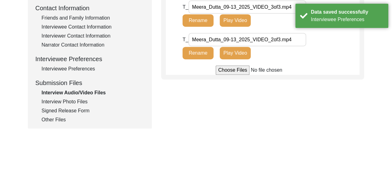
scroll to position [240, 0]
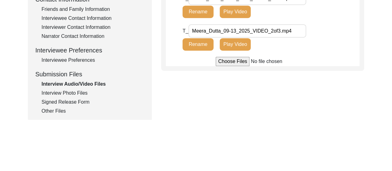
click at [77, 90] on div "Interview Photo Files" at bounding box center [93, 92] width 103 height 7
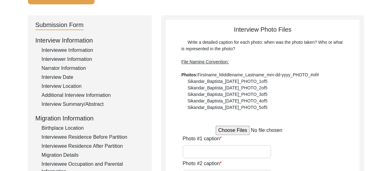
scroll to position [66, 0]
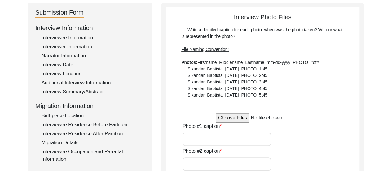
click at [237, 119] on input "file" at bounding box center [263, 117] width 94 height 9
type input "C:\fakepath\Meera_Dutta_09-13_2025_PHOTO_1of10.jpg"
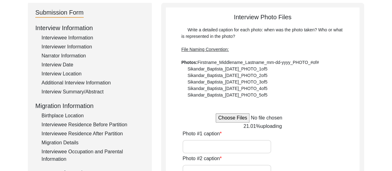
click at [239, 118] on input "file" at bounding box center [263, 117] width 94 height 9
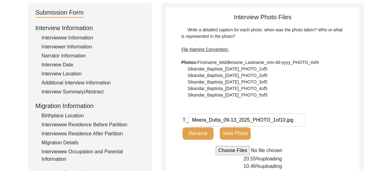
click at [232, 151] on input "file" at bounding box center [263, 150] width 94 height 9
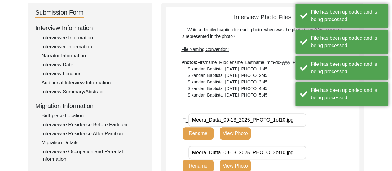
type input "C:\fakepath\Meera_Dutta_09-13_2025_PHOTO_10of10.jpg"
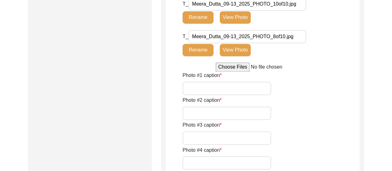
scroll to position [458, 0]
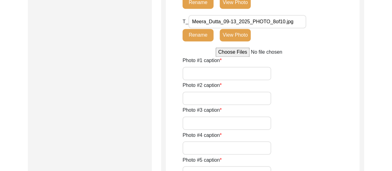
click at [233, 78] on input "Photo #1 caption" at bounding box center [227, 73] width 89 height 13
click at [205, 75] on input "This photograph of [PERSON_NAME] was taken after the interview." at bounding box center [227, 73] width 89 height 13
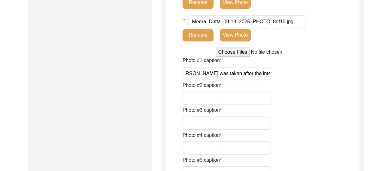
type input "This photograph of [PERSON_NAME] was taken after the interview."
click at [214, 101] on input "Photo #2 caption" at bounding box center [227, 97] width 89 height 13
paste input "This photograph of [PERSON_NAME] was taken after the interview."
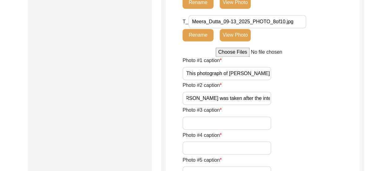
type input "This photograph of [PERSON_NAME] was taken after the interview."
click at [213, 129] on input "Photo #3 caption" at bounding box center [227, 122] width 89 height 13
paste input "This photograph of [PERSON_NAME] was taken after the interview."
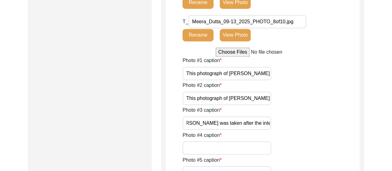
type input "This photograph of [PERSON_NAME] was taken after the interview."
click at [309, 109] on div "Photo #3 [PERSON_NAME] photograph of [PERSON_NAME] was taken after the intervie…" at bounding box center [271, 117] width 177 height 23
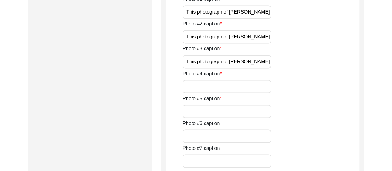
scroll to position [520, 0]
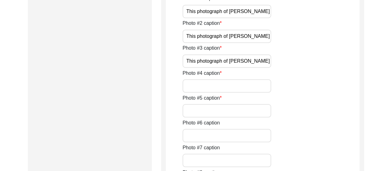
click at [226, 85] on input "Photo #4 caption" at bounding box center [227, 85] width 89 height 13
type input "W"
click at [223, 87] on input "Invitation Card for the wedding of [PERSON_NAME]." at bounding box center [227, 85] width 89 height 13
type input "Invitation Card for the wedding of [PERSON_NAME]."
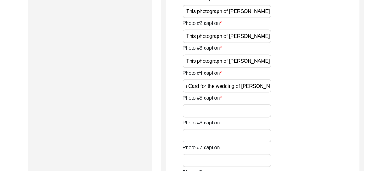
scroll to position [0, 0]
click at [220, 106] on input "Photo #5 caption" at bounding box center [227, 110] width 89 height 13
click at [220, 113] on input "[PERSON_NAME] writing a hand-written invitation for her friends." at bounding box center [227, 110] width 89 height 13
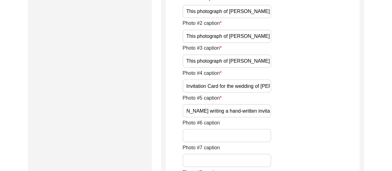
click at [211, 111] on input "[PERSON_NAME] writing a hand-written invitation for her friends." at bounding box center [227, 110] width 89 height 13
click at [248, 112] on input "[PERSON_NAME] preparing a hand-written invitation for her friends." at bounding box center [227, 110] width 89 height 13
click at [215, 112] on input "[PERSON_NAME] preparing a hand-written invitation for her friends." at bounding box center [227, 110] width 89 height 13
type input "[PERSON_NAME] preparing a hand-written wedding invitation for her friends."
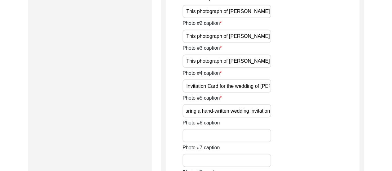
scroll to position [0, 0]
click at [253, 86] on input "Invitation Card for the wedding of [PERSON_NAME]." at bounding box center [227, 85] width 89 height 13
click at [186, 87] on input "Invitation Card for the wedding of [PERSON_NAME]." at bounding box center [227, 85] width 89 height 13
click at [232, 86] on input "Wedding invitation Card for the wedding of [PERSON_NAME]." at bounding box center [227, 85] width 89 height 13
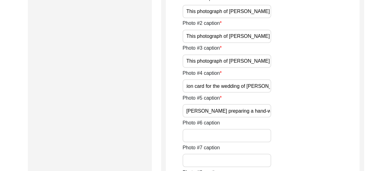
click at [240, 86] on input "Wedding invitation card for the wedding of [PERSON_NAME]." at bounding box center [227, 85] width 89 height 13
type input "Wedding invitation card of [PERSON_NAME]."
click at [316, 91] on div "Photo #4 caption Wedding invitation card of [PERSON_NAME]." at bounding box center [271, 80] width 177 height 23
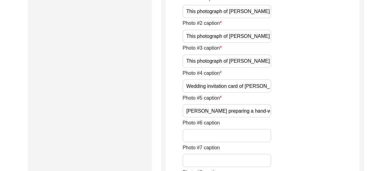
click at [222, 136] on input "Photo #6 caption" at bounding box center [227, 135] width 89 height 13
type input "[PERSON_NAME] with her husband, [PERSON_NAME] on the day of their wedding."
click at [307, 135] on div "Photo #6 caption [PERSON_NAME] with her husband, [PERSON_NAME] on the day of th…" at bounding box center [271, 130] width 177 height 23
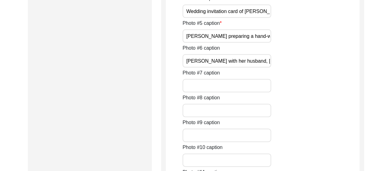
scroll to position [0, 89]
drag, startPoint x: 187, startPoint y: 60, endPoint x: 300, endPoint y: 63, distance: 112.6
click at [300, 63] on div "Photo #6 caption [PERSON_NAME] with her husband, [PERSON_NAME] on the day of th…" at bounding box center [271, 55] width 177 height 23
click at [188, 91] on input "Photo #7 caption" at bounding box center [227, 85] width 89 height 13
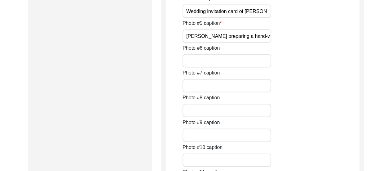
paste input "[PERSON_NAME] with her husband, [PERSON_NAME] on the day of their wedding."
type input "[PERSON_NAME] with her husband, [PERSON_NAME] on the day of their wedding."
click at [237, 63] on input "Photo #6 caption" at bounding box center [227, 60] width 89 height 13
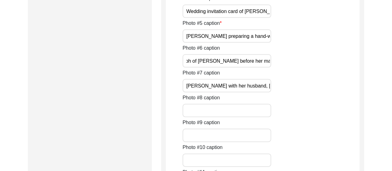
scroll to position [0, 26]
type input "A photograph of [PERSON_NAME] before her marriage."
click at [244, 106] on input "Photo #8 caption" at bounding box center [227, 110] width 89 height 13
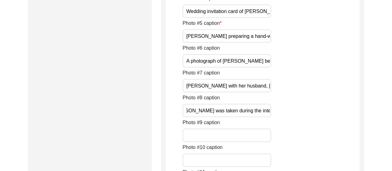
type input "This photograph of [PERSON_NAME] was taken during the interview."
click at [212, 134] on input "Photo #9 caption" at bounding box center [227, 135] width 89 height 13
type input "A"
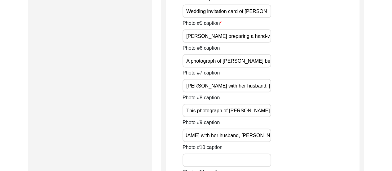
type input "[PERSON_NAME] with her husband, [PERSON_NAME]."
click at [312, 136] on div "Photo #9 caption [PERSON_NAME] with her husband, [PERSON_NAME]." at bounding box center [271, 130] width 177 height 23
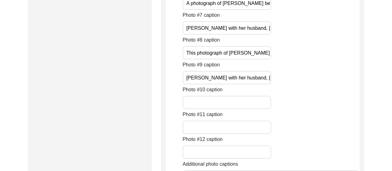
scroll to position [656, 0]
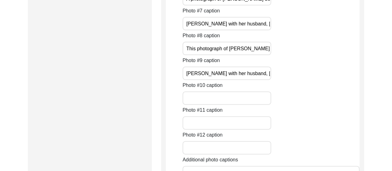
click at [225, 99] on input "Photo #10 caption" at bounding box center [227, 97] width 89 height 13
type input "[PERSON_NAME] playing sitar with her sister."
click at [293, 109] on div "Photo #11 caption" at bounding box center [271, 117] width 177 height 23
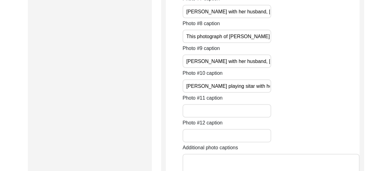
scroll to position [669, 0]
click at [316, 103] on div "Photo #11 caption" at bounding box center [271, 105] width 177 height 23
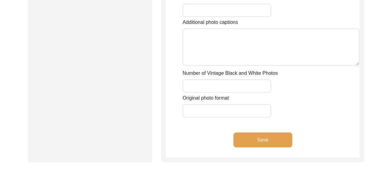
scroll to position [805, 0]
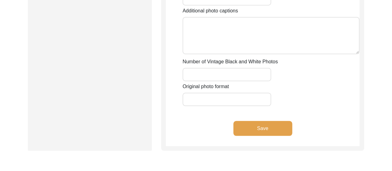
click at [228, 79] on input "Number of Vintage Black and White Photos" at bounding box center [227, 74] width 89 height 13
type input "3 of 10"
click at [220, 97] on input "Original photo format" at bounding box center [227, 99] width 89 height 13
type input "jpg"
click at [257, 133] on button "Save" at bounding box center [262, 128] width 59 height 15
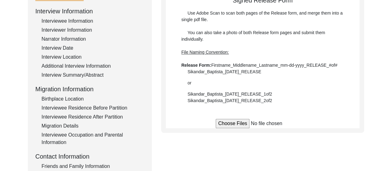
scroll to position [74, 0]
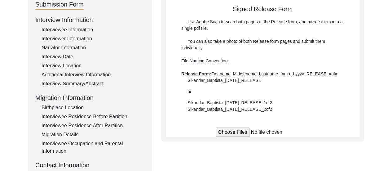
click at [66, 64] on div "Interview Location" at bounding box center [93, 65] width 103 height 7
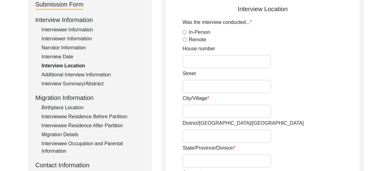
radio input "true"
click at [198, 63] on input "House number" at bounding box center [227, 61] width 89 height 13
click at [230, 62] on input "1st Floor, [PERSON_NAME] Cooperative," at bounding box center [227, 61] width 89 height 13
type input "1st Floor, [PERSON_NAME] Co-operative,"
click at [227, 84] on input "Street" at bounding box center [227, 86] width 89 height 13
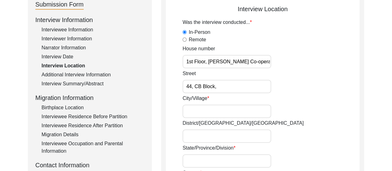
drag, startPoint x: 216, startPoint y: 87, endPoint x: 288, endPoint y: 96, distance: 72.6
click at [246, 81] on input "44, CB Block," at bounding box center [227, 86] width 89 height 13
type input "[STREET_ADDRESS],"
click at [227, 113] on input "City/Village" at bounding box center [227, 110] width 89 height 13
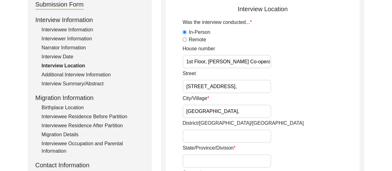
type input "[GEOGRAPHIC_DATA],"
click at [226, 135] on input "District/[GEOGRAPHIC_DATA]/[GEOGRAPHIC_DATA]" at bounding box center [227, 135] width 89 height 13
type input "North 24 Parganas,"
click at [250, 145] on div "State/Province/Division" at bounding box center [271, 155] width 177 height 23
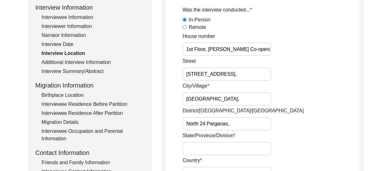
scroll to position [136, 0]
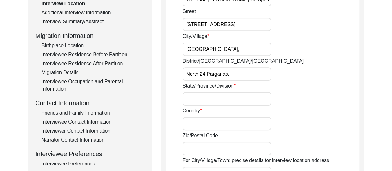
click at [198, 124] on input "Country" at bounding box center [227, 123] width 89 height 13
type input "[GEOGRAPHIC_DATA]"
click at [215, 151] on input "Zip/Postal Code" at bounding box center [227, 148] width 89 height 13
type input "700107"
click at [234, 99] on input "State/Province/Division" at bounding box center [227, 98] width 89 height 13
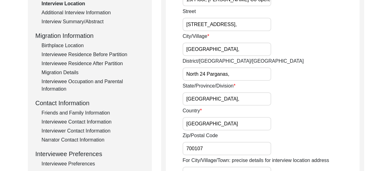
type input "[GEOGRAPHIC_DATA],"
click at [334, 125] on div "Country [GEOGRAPHIC_DATA]" at bounding box center [271, 118] width 177 height 23
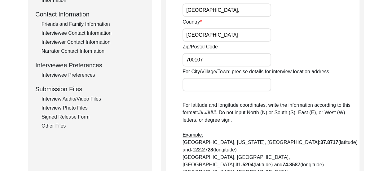
scroll to position [298, 0]
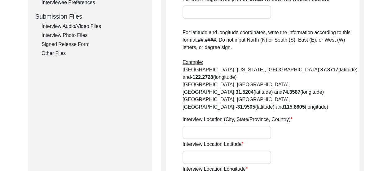
click at [245, 126] on input "Interview Location (City, State/Province, Country)" at bounding box center [227, 132] width 89 height 13
type input "[GEOGRAPHIC_DATA], [GEOGRAPHIC_DATA], [GEOGRAPHIC_DATA]"
click at [200, 150] on input "Interview Location Latitude" at bounding box center [227, 156] width 89 height 13
paste input "22.57697287287305, 88.46547030945028"
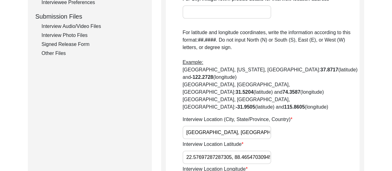
scroll to position [0, 10]
drag, startPoint x: 225, startPoint y: 135, endPoint x: 277, endPoint y: 136, distance: 51.5
click at [277, 140] on div "Interview Location [GEOGRAPHIC_DATA]" at bounding box center [271, 151] width 177 height 23
type input "22.57697287287305,"
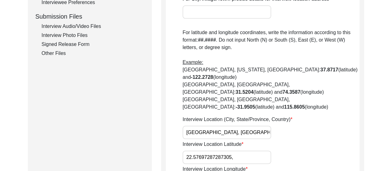
paste input "88.46547030945028"
type input "88.46547030945028"
click at [244, 150] on input "22.57697287287305," at bounding box center [227, 156] width 89 height 13
type input "22.57697287287305"
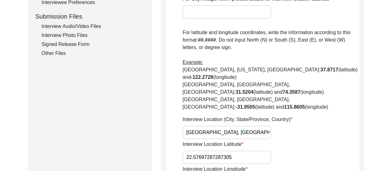
click at [340, 140] on div "Interview Location Latitude 22.57697287287305" at bounding box center [271, 151] width 177 height 23
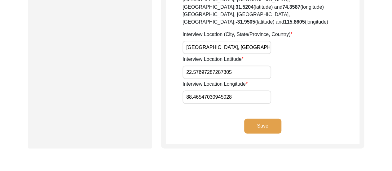
scroll to position [397, 0]
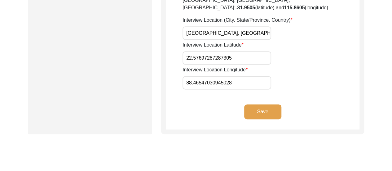
click at [269, 104] on button "Save" at bounding box center [262, 111] width 37 height 15
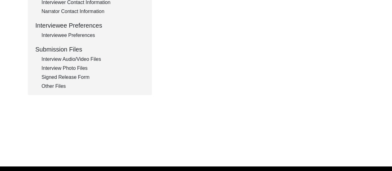
type input "Bengali"
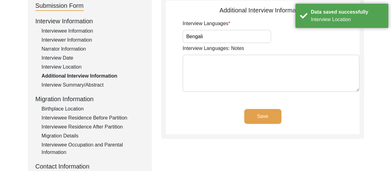
scroll to position [87, 0]
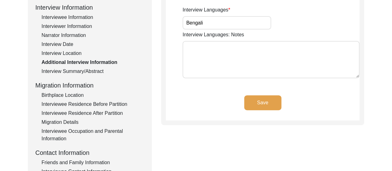
click at [80, 16] on div "Interviewee Information" at bounding box center [93, 17] width 103 height 7
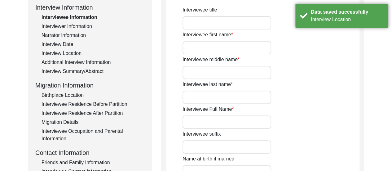
type input "Meera"
type input "n/a"
type input "Dutta"
type input "[PERSON_NAME]"
type input "Meera De"
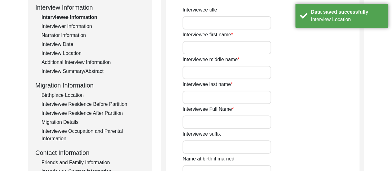
type input "[DATE]"
type input "81"
type input "[DEMOGRAPHIC_DATA]"
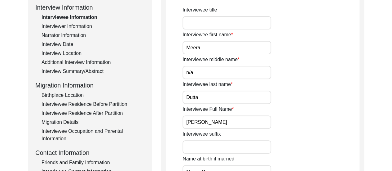
click at [73, 28] on div "Interviewer Information" at bounding box center [93, 26] width 103 height 7
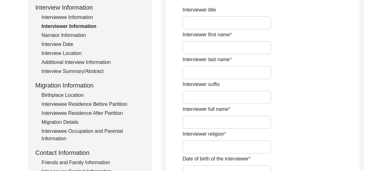
type input "[PERSON_NAME]"
type input "[DEMOGRAPHIC_DATA]"
type input "[DATE]"
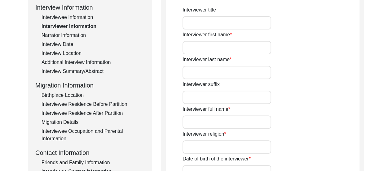
type input "Dum Dum, [GEOGRAPHIC_DATA], [GEOGRAPHIC_DATA]"
type input "Student"
type input "[PERSON_NAME]"
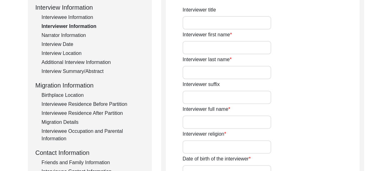
type textarea "The Interviewer is a student currently pursuing Bachelor of Arts in History (Ho…"
type input "Bengali"
type textarea "The interviewee is the sister-in-law of the interviewer's maternal grandmother."
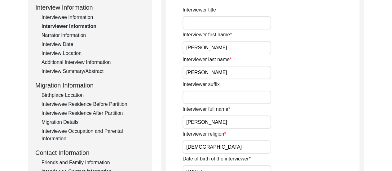
click at [74, 38] on div "Narrator Information" at bounding box center [93, 35] width 103 height 7
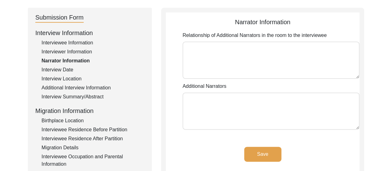
scroll to position [62, 0]
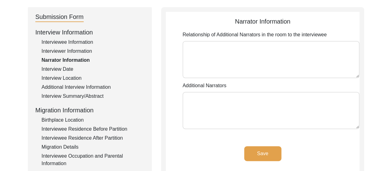
click at [59, 69] on div "Interview Date" at bounding box center [93, 68] width 103 height 7
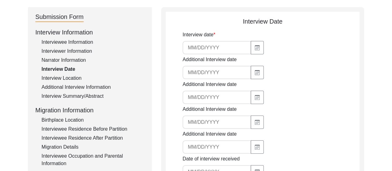
type input "[DATE]"
click at [64, 78] on div "Interview Location" at bounding box center [93, 77] width 103 height 7
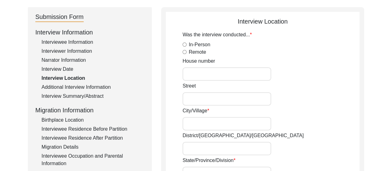
radio input "true"
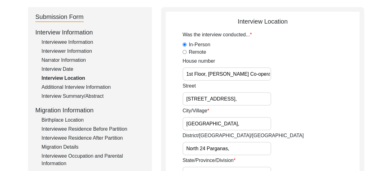
click at [306, 100] on div "[STREET_ADDRESS]," at bounding box center [271, 93] width 177 height 23
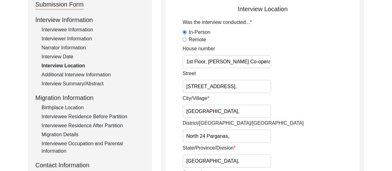
scroll to position [74, 0]
click at [78, 77] on div "Additional Interview Information" at bounding box center [93, 74] width 103 height 7
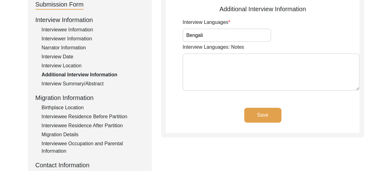
click at [81, 85] on div "Interview Summary/Abstract" at bounding box center [93, 83] width 103 height 7
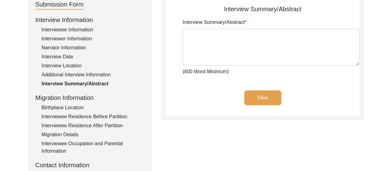
click at [70, 106] on div "Birthplace Location" at bounding box center [93, 107] width 103 height 7
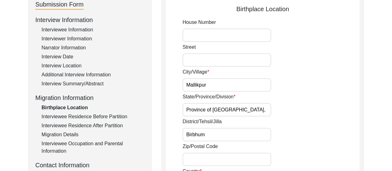
click at [339, 124] on div "District/Tehsil/[PERSON_NAME]" at bounding box center [271, 129] width 177 height 23
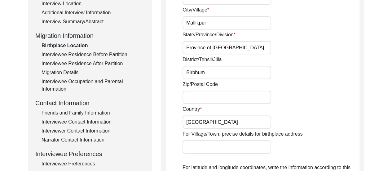
scroll to position [87, 0]
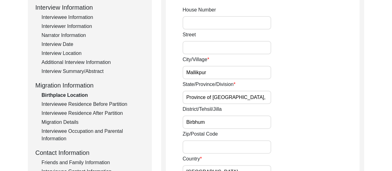
click at [121, 101] on div "Interviewee Residence Before Partition" at bounding box center [93, 103] width 103 height 7
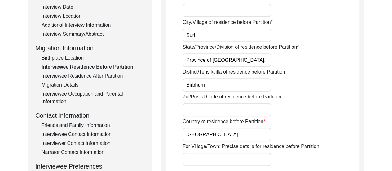
scroll to position [136, 0]
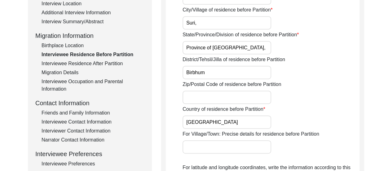
click at [100, 65] on div "Interviewee Residence After Partition" at bounding box center [93, 63] width 103 height 7
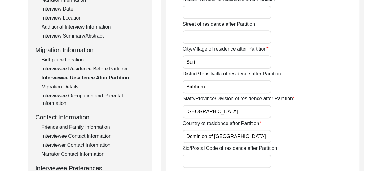
scroll to position [149, 0]
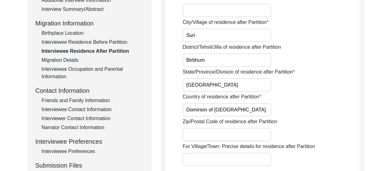
click at [214, 39] on input "Suri" at bounding box center [227, 35] width 89 height 13
click at [219, 60] on input "Birbhum" at bounding box center [227, 59] width 89 height 13
click at [228, 85] on input "[GEOGRAPHIC_DATA]" at bounding box center [227, 84] width 89 height 13
click at [63, 62] on div "Migration Details" at bounding box center [93, 59] width 103 height 7
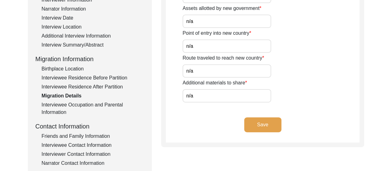
scroll to position [124, 0]
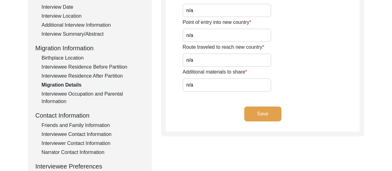
click at [59, 94] on div "Interviewee Occupation and Parental Information" at bounding box center [93, 97] width 103 height 15
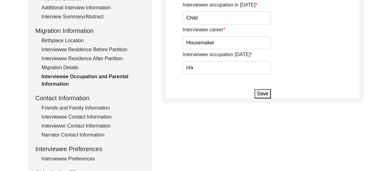
scroll to position [161, 0]
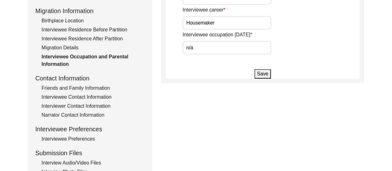
click at [74, 89] on div "Friends and Family Information" at bounding box center [93, 87] width 103 height 7
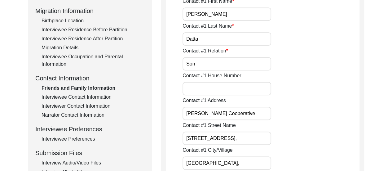
click at [74, 96] on div "Interviewee Contact Information" at bounding box center [93, 96] width 103 height 7
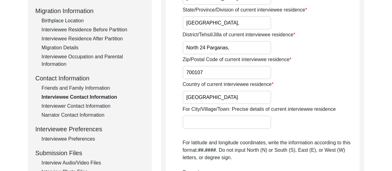
click at [84, 103] on div "Interviewer Contact Information" at bounding box center [93, 105] width 103 height 7
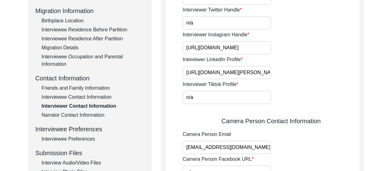
click at [86, 115] on div "Narrator Contact Information" at bounding box center [93, 114] width 103 height 7
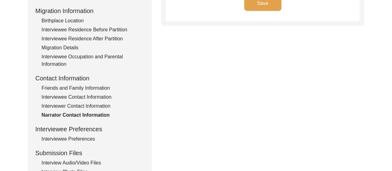
click at [91, 88] on div "Friends and Family Information" at bounding box center [93, 87] width 103 height 7
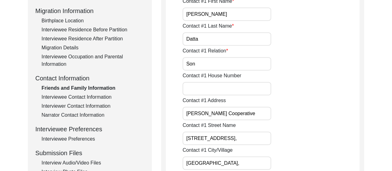
click at [208, 114] on input "[PERSON_NAME] Cooperative" at bounding box center [227, 113] width 89 height 13
click at [236, 113] on input "[PERSON_NAME] Co-operative" at bounding box center [227, 113] width 89 height 13
click at [299, 124] on div "Contact #1 Street Name [STREET_ADDRESS]," at bounding box center [271, 133] width 177 height 23
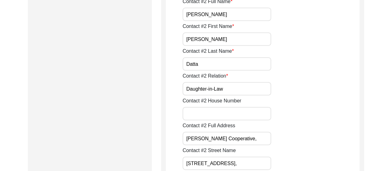
scroll to position [645, 0]
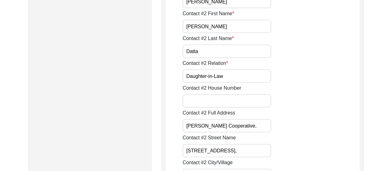
click at [209, 125] on input "[PERSON_NAME] Cooperative," at bounding box center [227, 125] width 89 height 13
click at [355, 84] on div "Contact #2 House Number" at bounding box center [271, 95] width 177 height 23
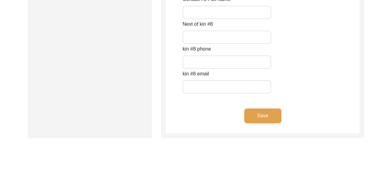
scroll to position [2873, 0]
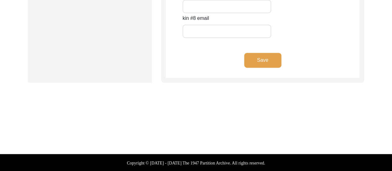
click at [268, 65] on button "Save" at bounding box center [262, 60] width 37 height 15
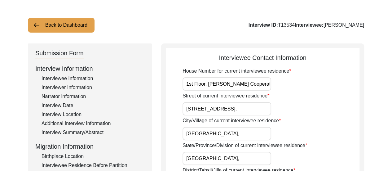
scroll to position [0, 0]
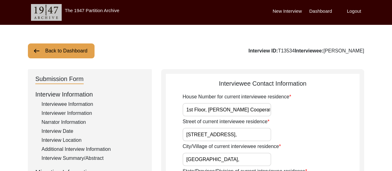
click at [231, 110] on input "1st Floor, [PERSON_NAME] Cooperative," at bounding box center [227, 109] width 89 height 13
click at [310, 118] on div "Street of current interviewee residence [STREET_ADDRESS]," at bounding box center [271, 129] width 177 height 23
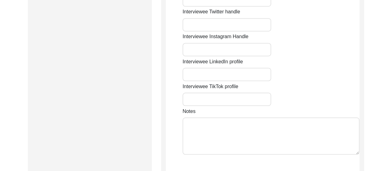
scroll to position [540, 0]
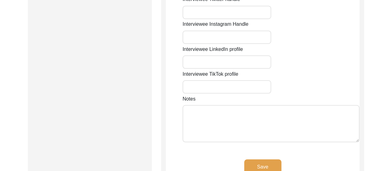
click at [273, 159] on button "Save" at bounding box center [262, 166] width 37 height 15
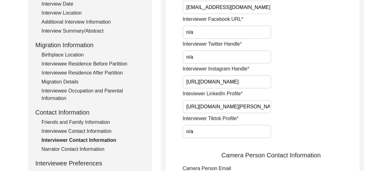
scroll to position [0, 0]
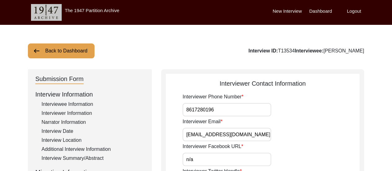
click at [184, 46] on div "Back to Dashboard Interview ID: T13534 Interviewee: [PERSON_NAME]" at bounding box center [196, 50] width 336 height 15
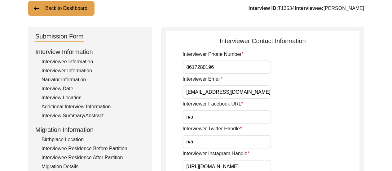
scroll to position [37, 0]
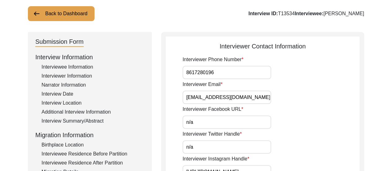
click at [60, 69] on div "Interviewee Information" at bounding box center [93, 66] width 103 height 7
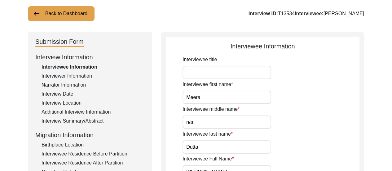
click at [77, 75] on div "Interviewer Information" at bounding box center [93, 75] width 103 height 7
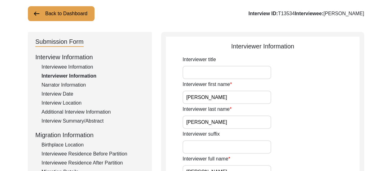
click at [81, 87] on div "Narrator Information" at bounding box center [93, 84] width 103 height 7
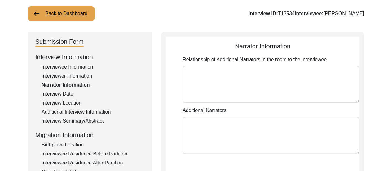
click at [68, 95] on div "Interview Date" at bounding box center [93, 93] width 103 height 7
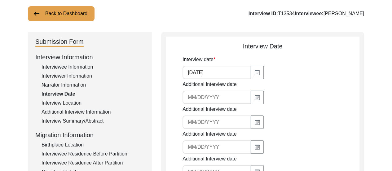
click at [81, 76] on div "Interviewer Information" at bounding box center [93, 75] width 103 height 7
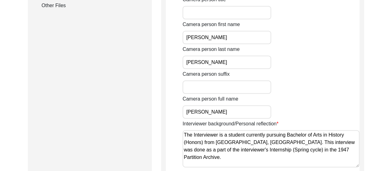
scroll to position [300, 0]
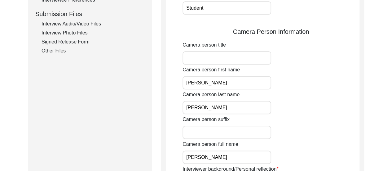
click at [73, 42] on div "Signed Release Form" at bounding box center [93, 41] width 103 height 7
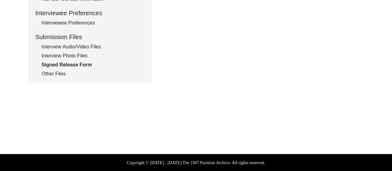
scroll to position [128, 0]
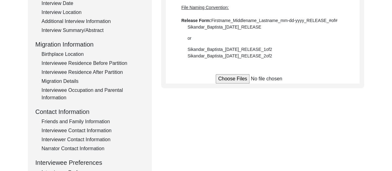
click at [237, 76] on input "file" at bounding box center [263, 78] width 94 height 9
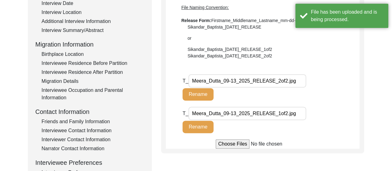
click at [240, 82] on input "Meera_Dutta_09-13_2025_RELEASE_2of2.jpg" at bounding box center [248, 80] width 118 height 13
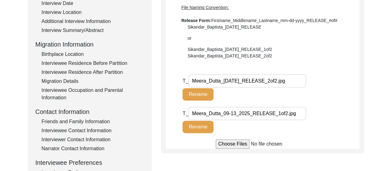
click at [198, 95] on button "Rename" at bounding box center [198, 94] width 31 height 12
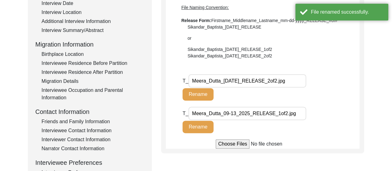
click at [239, 115] on input "Meera_Dutta_09-13_2025_RELEASE_1of2.jpg" at bounding box center [248, 113] width 118 height 13
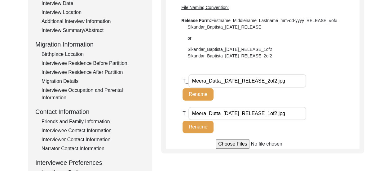
click at [202, 124] on button "Rename" at bounding box center [198, 127] width 31 height 12
click at [328, 82] on div "T_ Meera_Dutta_[DATE]_RELEASE_2of2.jpg Rename" at bounding box center [271, 90] width 177 height 33
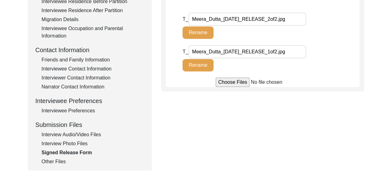
scroll to position [227, 0]
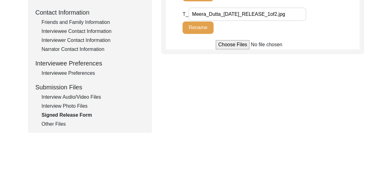
click at [76, 108] on div "Interview Photo Files" at bounding box center [93, 105] width 103 height 7
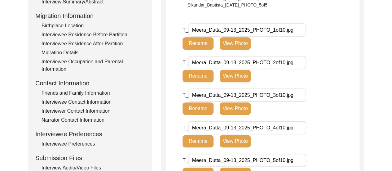
scroll to position [78, 0]
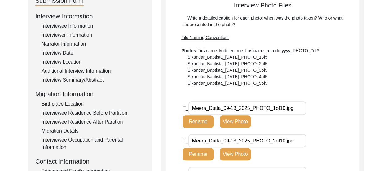
click at [240, 108] on input "Meera_Dutta_09-13_2025_PHOTO_1of10.jpg" at bounding box center [248, 107] width 118 height 13
click at [199, 124] on button "Rename" at bounding box center [198, 121] width 31 height 12
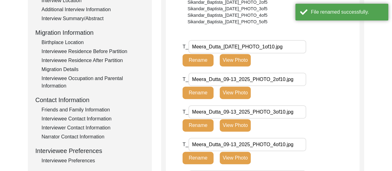
scroll to position [140, 0]
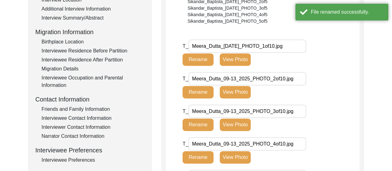
click at [237, 79] on input "Meera_Dutta_09-13_2025_PHOTO_2of10.jpg" at bounding box center [248, 78] width 118 height 13
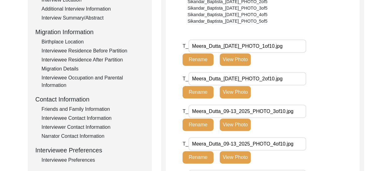
click at [203, 87] on button "Rename" at bounding box center [198, 92] width 31 height 12
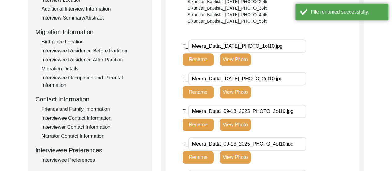
click at [238, 109] on input "Meera_Dutta_09-13_2025_PHOTO_3of10.jpg" at bounding box center [248, 110] width 118 height 13
click at [203, 128] on button "Rename" at bounding box center [198, 124] width 31 height 12
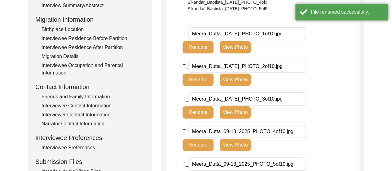
click at [240, 132] on input "Meera_Dutta_09-13_2025_PHOTO_4of10.jpg" at bounding box center [248, 131] width 118 height 13
click at [199, 145] on button "Rename" at bounding box center [198, 145] width 31 height 12
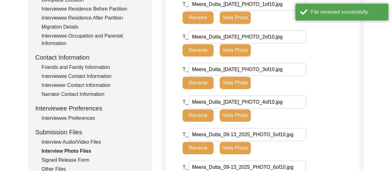
scroll to position [190, 0]
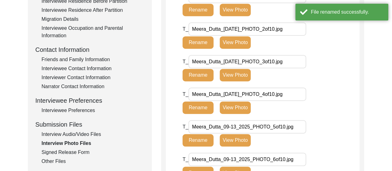
click at [238, 127] on input "Meera_Dutta_09-13_2025_PHOTO_5of10.jpg" at bounding box center [248, 126] width 118 height 13
click at [195, 141] on button "Rename" at bounding box center [198, 140] width 31 height 12
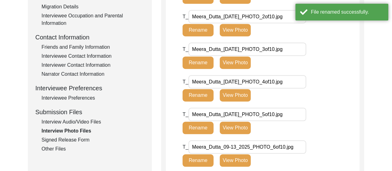
scroll to position [239, 0]
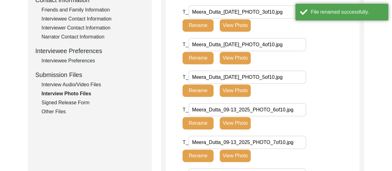
click at [239, 111] on input "Meera_Dutta_09-13_2025_PHOTO_6of10.jpg" at bounding box center [248, 109] width 118 height 13
click at [194, 121] on button "Rename" at bounding box center [198, 123] width 31 height 12
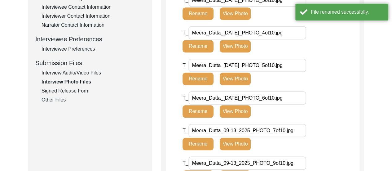
scroll to position [252, 0]
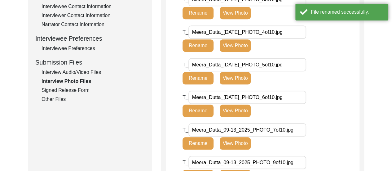
click at [238, 130] on input "Meera_Dutta_09-13_2025_PHOTO_7of10.jpg" at bounding box center [248, 129] width 118 height 13
click at [198, 145] on button "Rename" at bounding box center [198, 143] width 31 height 12
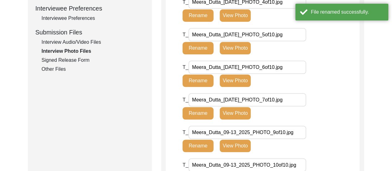
scroll to position [339, 0]
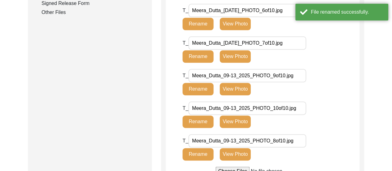
click at [241, 77] on input "Meera_Dutta_09-13_2025_PHOTO_9of10.jpg" at bounding box center [248, 75] width 118 height 13
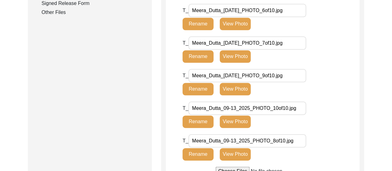
click at [196, 86] on button "Rename" at bounding box center [198, 89] width 31 height 12
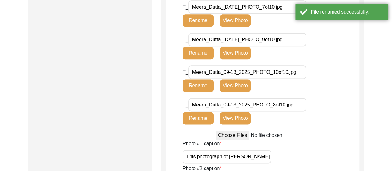
scroll to position [388, 0]
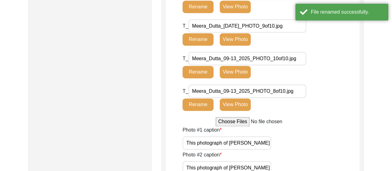
click at [241, 59] on input "Meera_Dutta_09-13_2025_PHOTO_10of10.jpg" at bounding box center [248, 58] width 118 height 13
click at [196, 69] on button "Rename" at bounding box center [198, 72] width 31 height 12
click at [239, 95] on input "Meera_Dutta_09-13_2025_PHOTO_8of10.jpg" at bounding box center [248, 90] width 118 height 13
click at [196, 100] on button "Rename" at bounding box center [198, 104] width 31 height 12
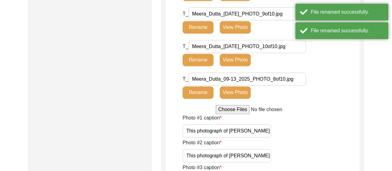
scroll to position [401, 0]
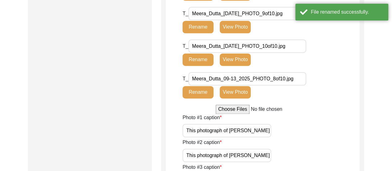
click at [334, 124] on div "Photo #1 [PERSON_NAME] photograph of [PERSON_NAME] was taken after the intervie…" at bounding box center [271, 125] width 177 height 23
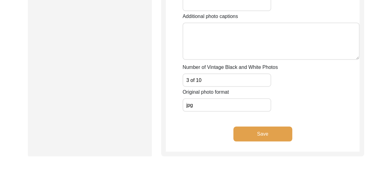
scroll to position [822, 0]
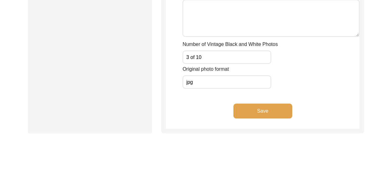
click at [283, 111] on button "Save" at bounding box center [262, 111] width 59 height 15
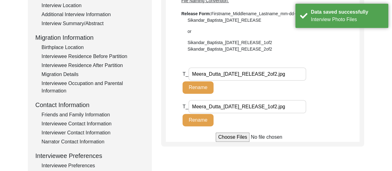
scroll to position [153, 0]
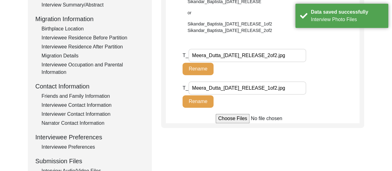
click at [87, 170] on div "Interview Audio/Video Files" at bounding box center [93, 170] width 103 height 7
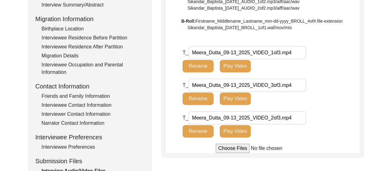
click at [240, 53] on input "Meera_Dutta_09-13_2025_VIDEO_1of3.mp4" at bounding box center [248, 52] width 118 height 13
click at [205, 69] on button "Rename" at bounding box center [198, 66] width 31 height 12
click at [240, 86] on input "Meera_Dutta_09-13_2025_VIDEO_3of3.mp4" at bounding box center [248, 84] width 118 height 13
click at [199, 98] on button "Rename" at bounding box center [198, 98] width 31 height 12
click at [239, 121] on input "Meera_Dutta_09-13_2025_VIDEO_2of3.mp4" at bounding box center [248, 117] width 118 height 13
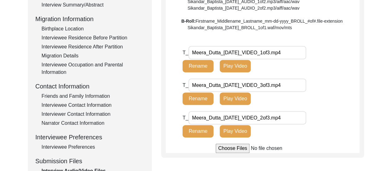
click at [198, 128] on button "Rename" at bounding box center [198, 131] width 31 height 12
